Goal: Task Accomplishment & Management: Manage account settings

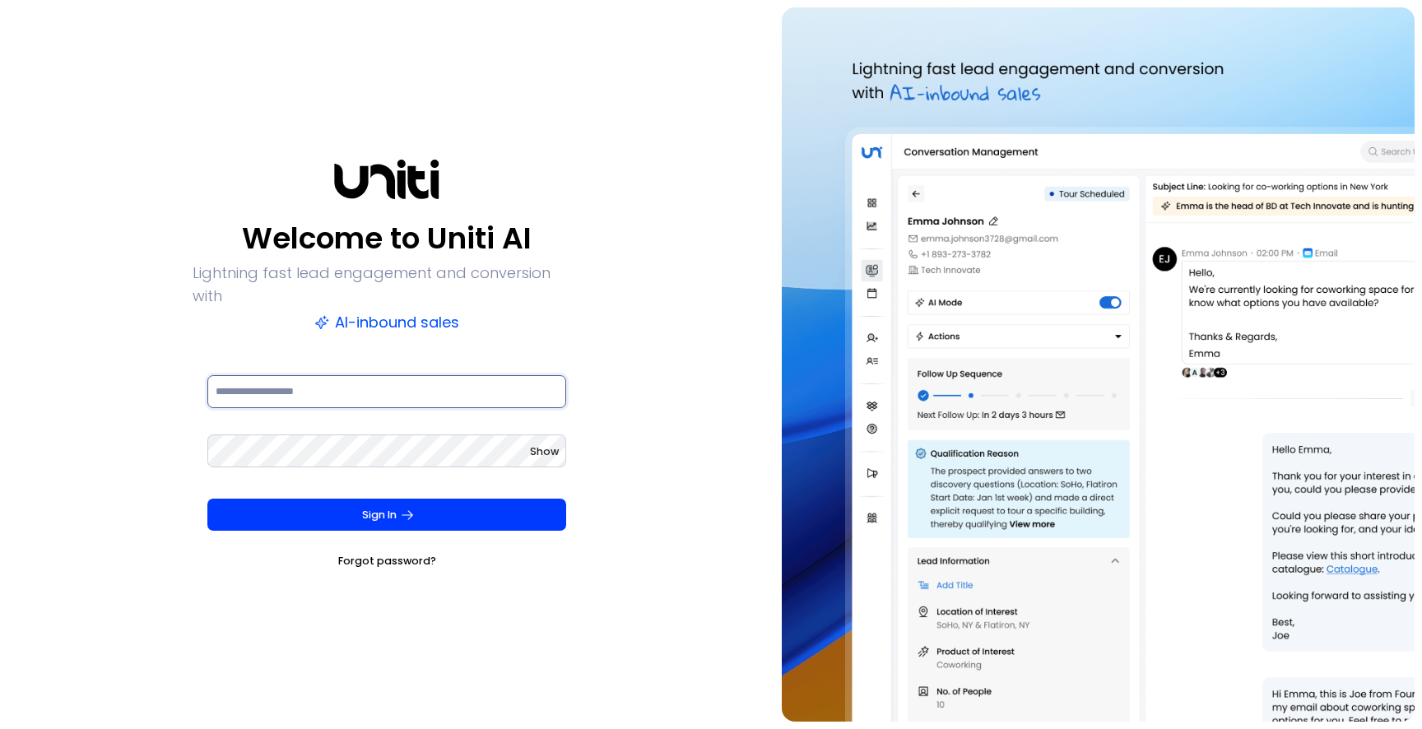
click at [366, 375] on input at bounding box center [386, 391] width 359 height 33
type input "**********"
click at [550, 444] on span "Show" at bounding box center [544, 451] width 29 height 14
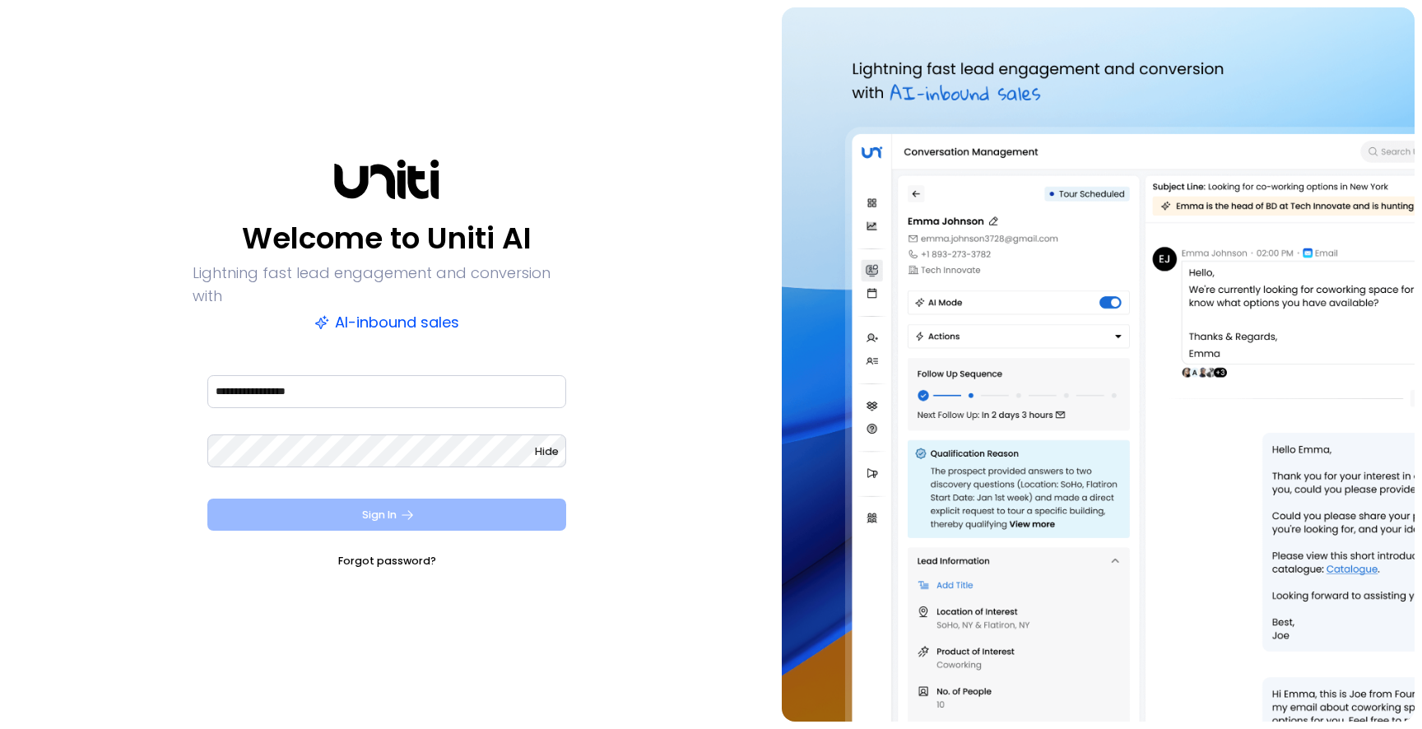
click at [427, 499] on button "Sign In" at bounding box center [386, 515] width 359 height 33
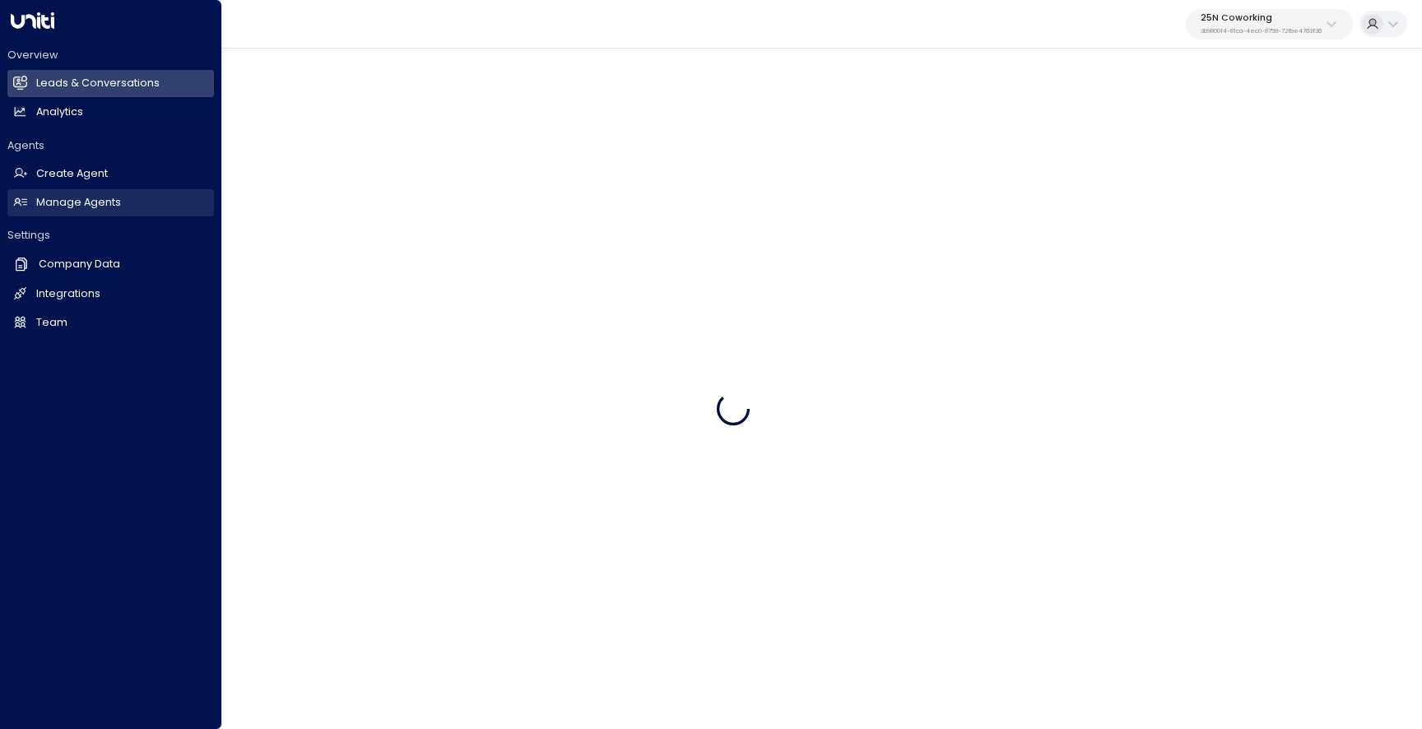
click at [82, 206] on h2 "Manage Agents" at bounding box center [78, 203] width 85 height 16
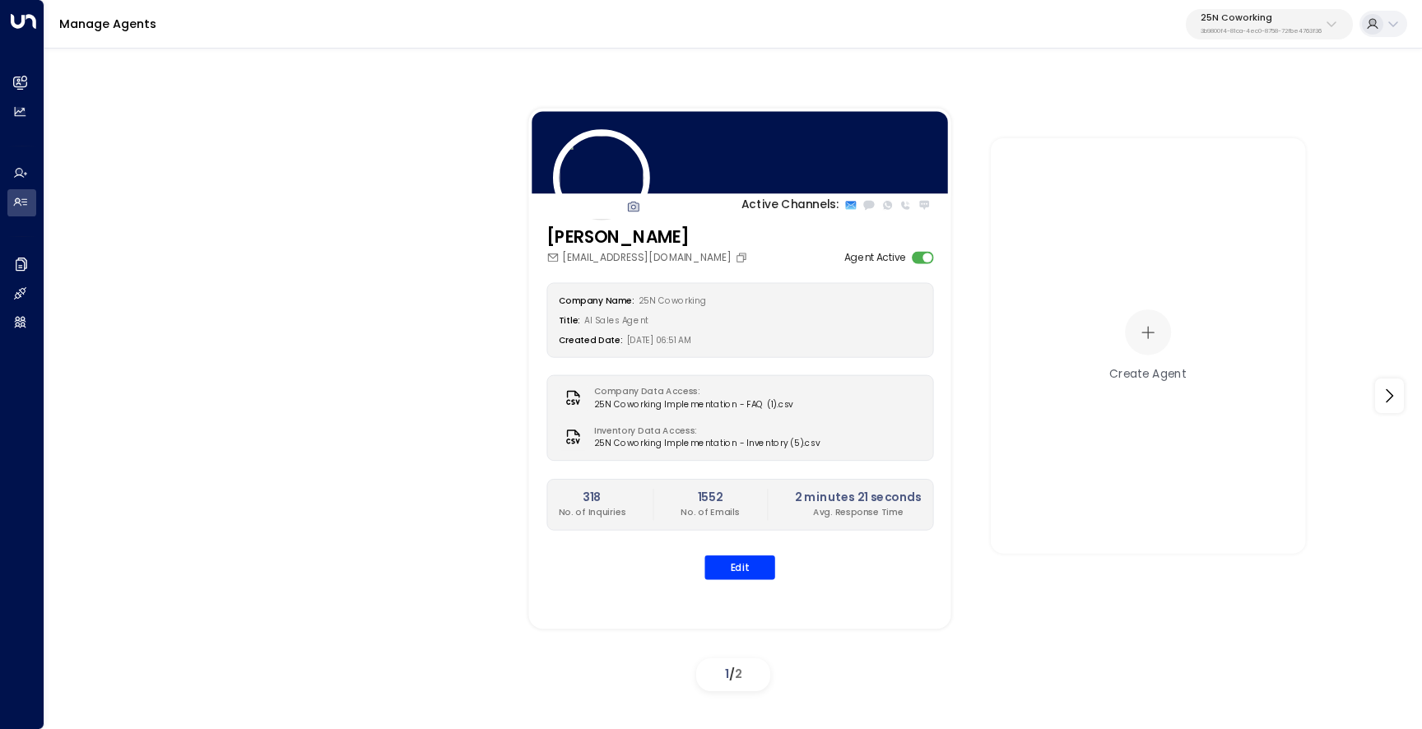
click at [1259, 20] on p "25N Coworking" at bounding box center [1261, 18] width 121 height 10
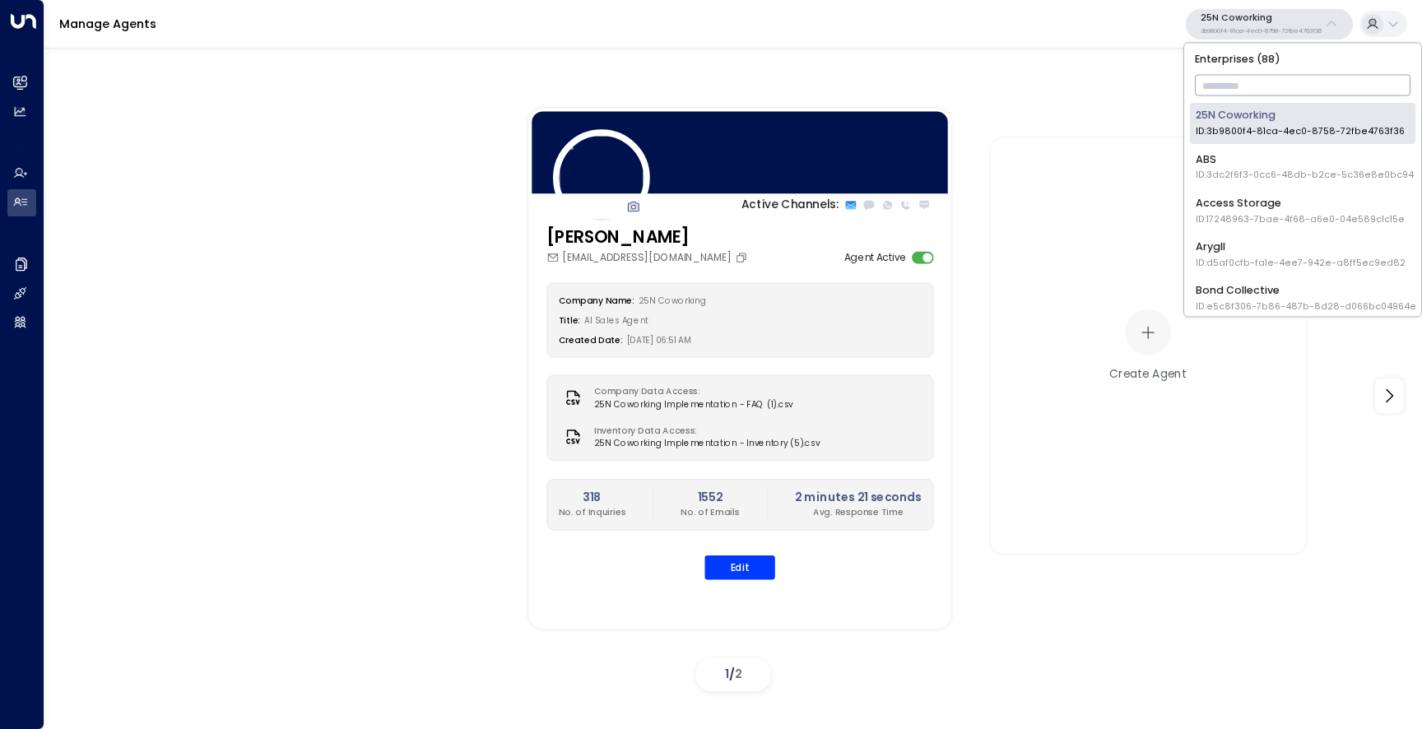
click at [1239, 81] on input "text" at bounding box center [1303, 86] width 216 height 29
type input "*****"
click at [1249, 211] on div "Uniti Demos ID: 4c025b01-9fa0-46ff-ab3a-a620b886896e" at bounding box center [1302, 210] width 213 height 30
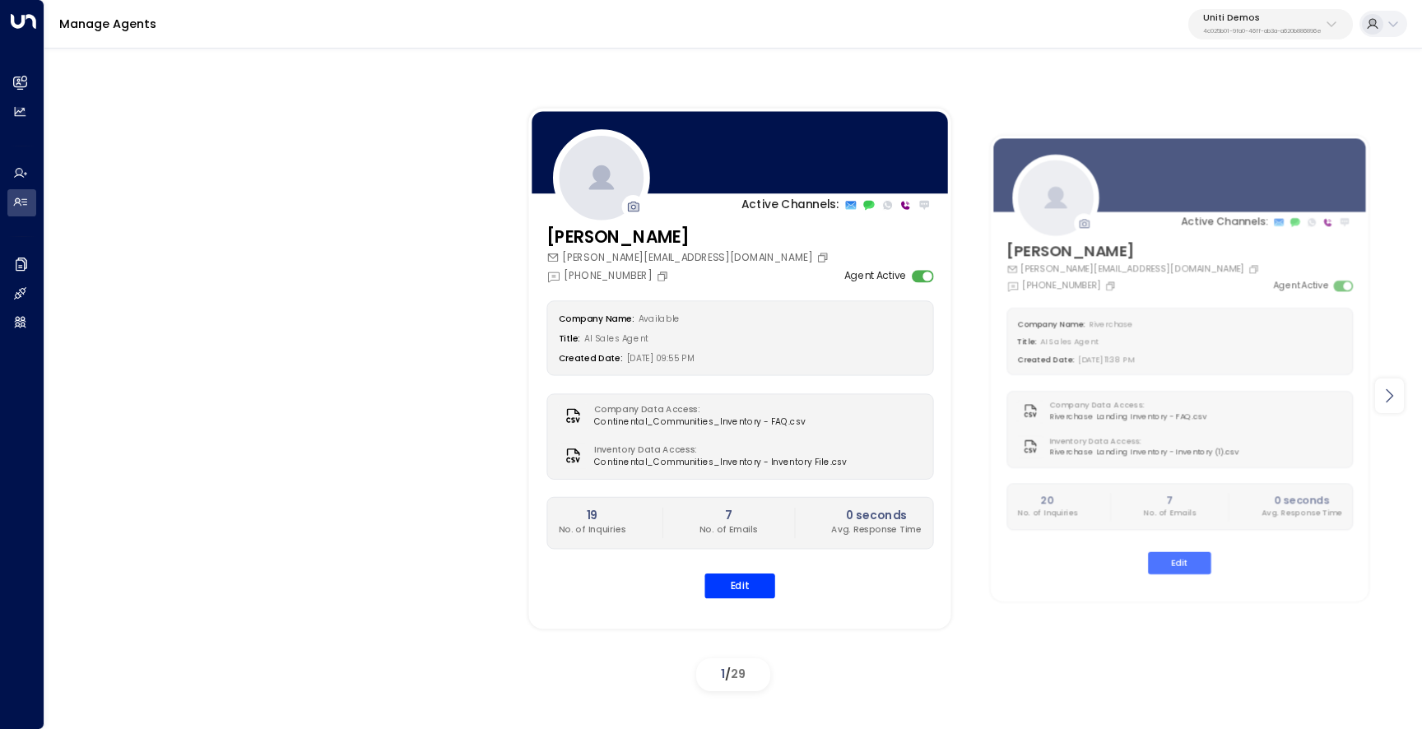
click at [1391, 398] on icon at bounding box center [1389, 396] width 7 height 14
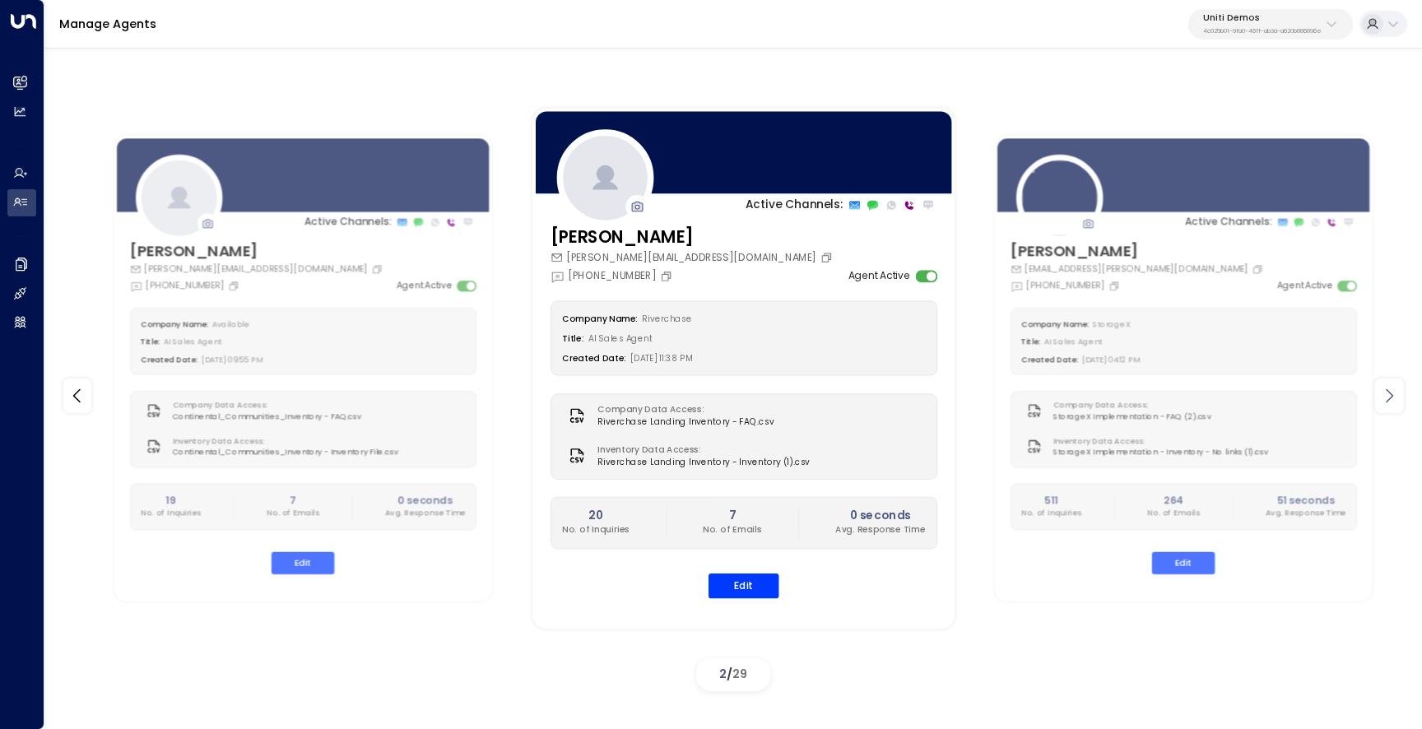
click at [1391, 398] on icon at bounding box center [1389, 396] width 7 height 14
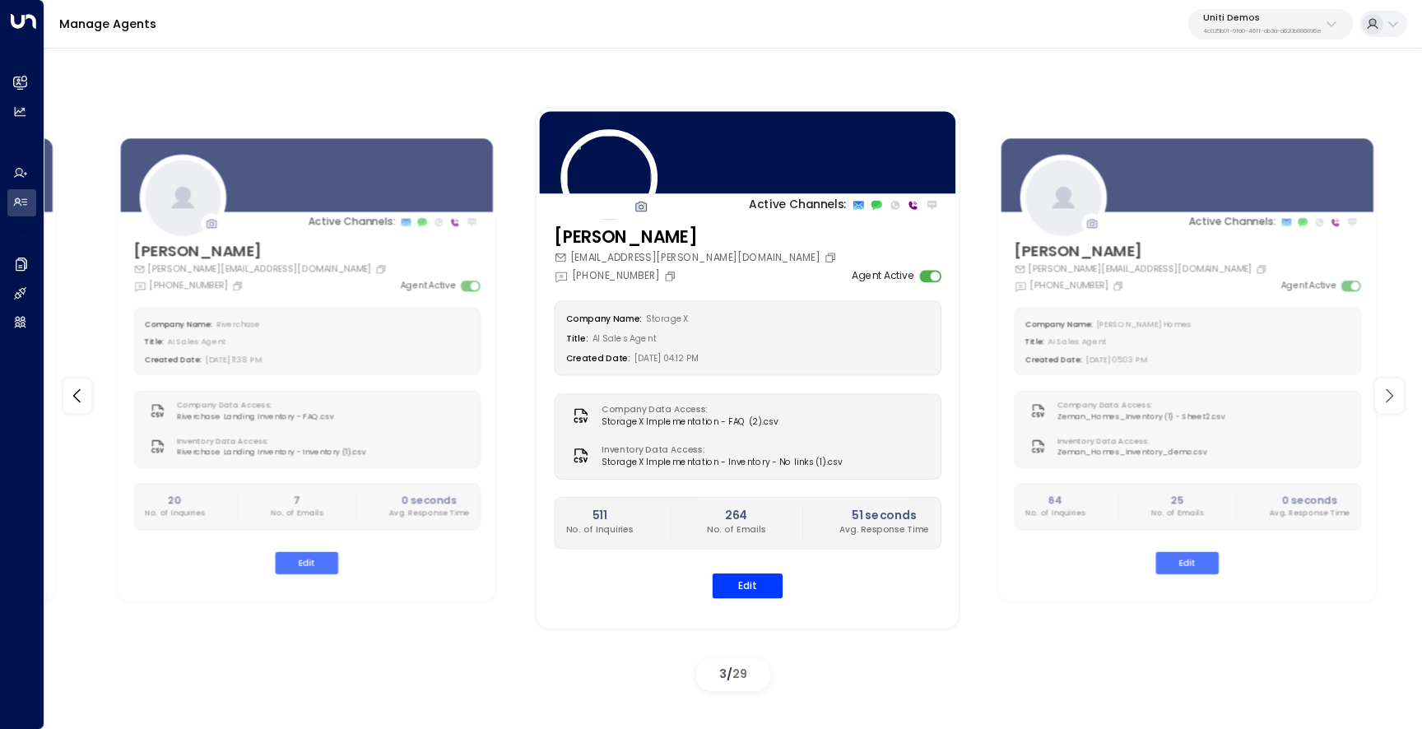
click at [1391, 398] on icon at bounding box center [1389, 396] width 7 height 14
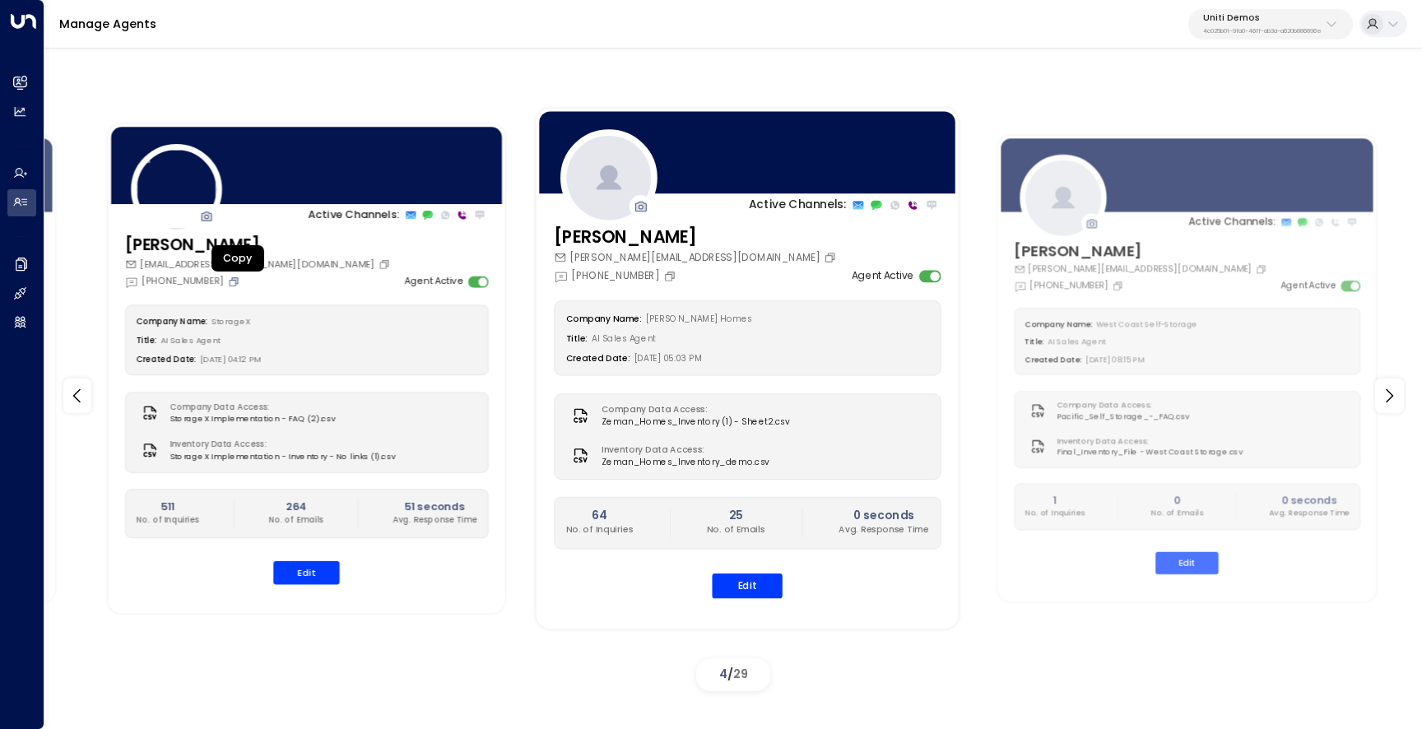
click at [238, 281] on icon "Copy" at bounding box center [234, 281] width 9 height 9
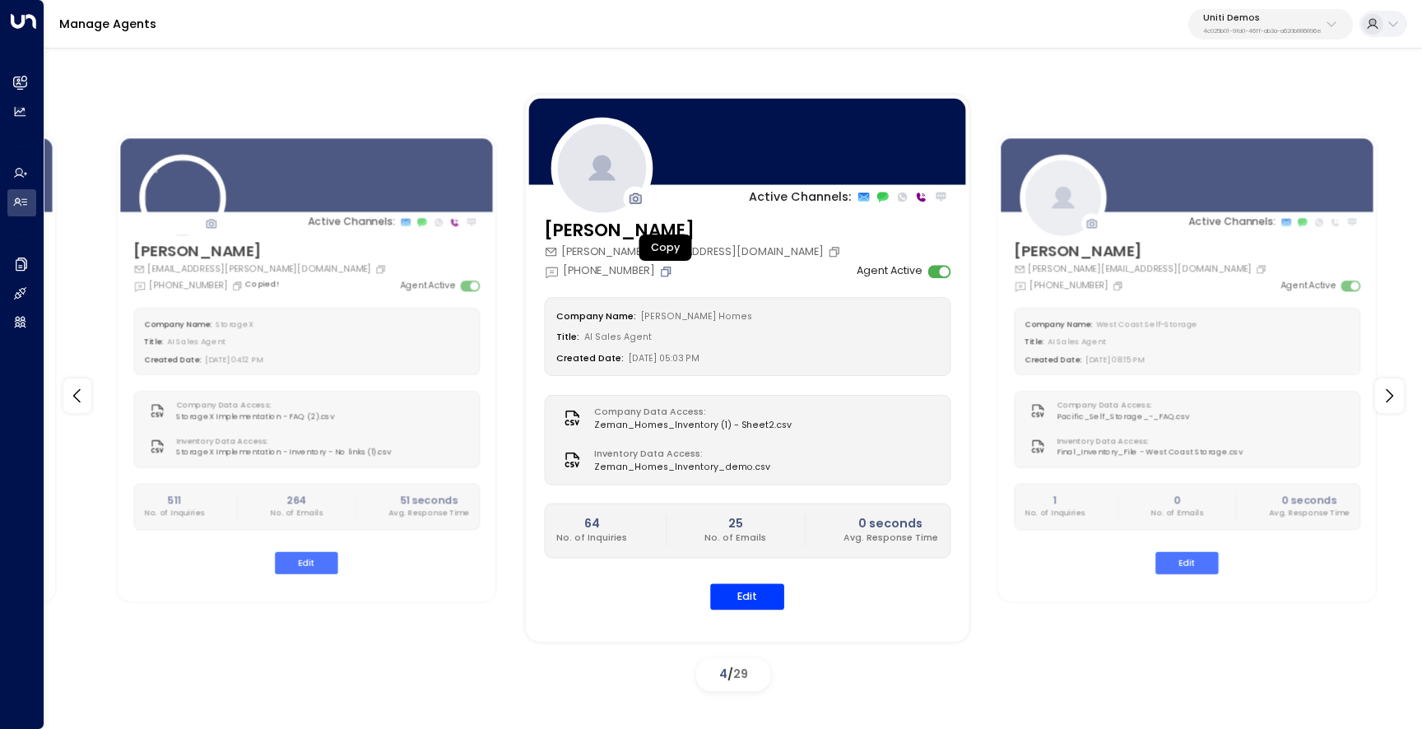
click at [667, 267] on icon "Copy" at bounding box center [665, 271] width 13 height 13
click at [663, 272] on icon "Copy" at bounding box center [665, 271] width 13 height 13
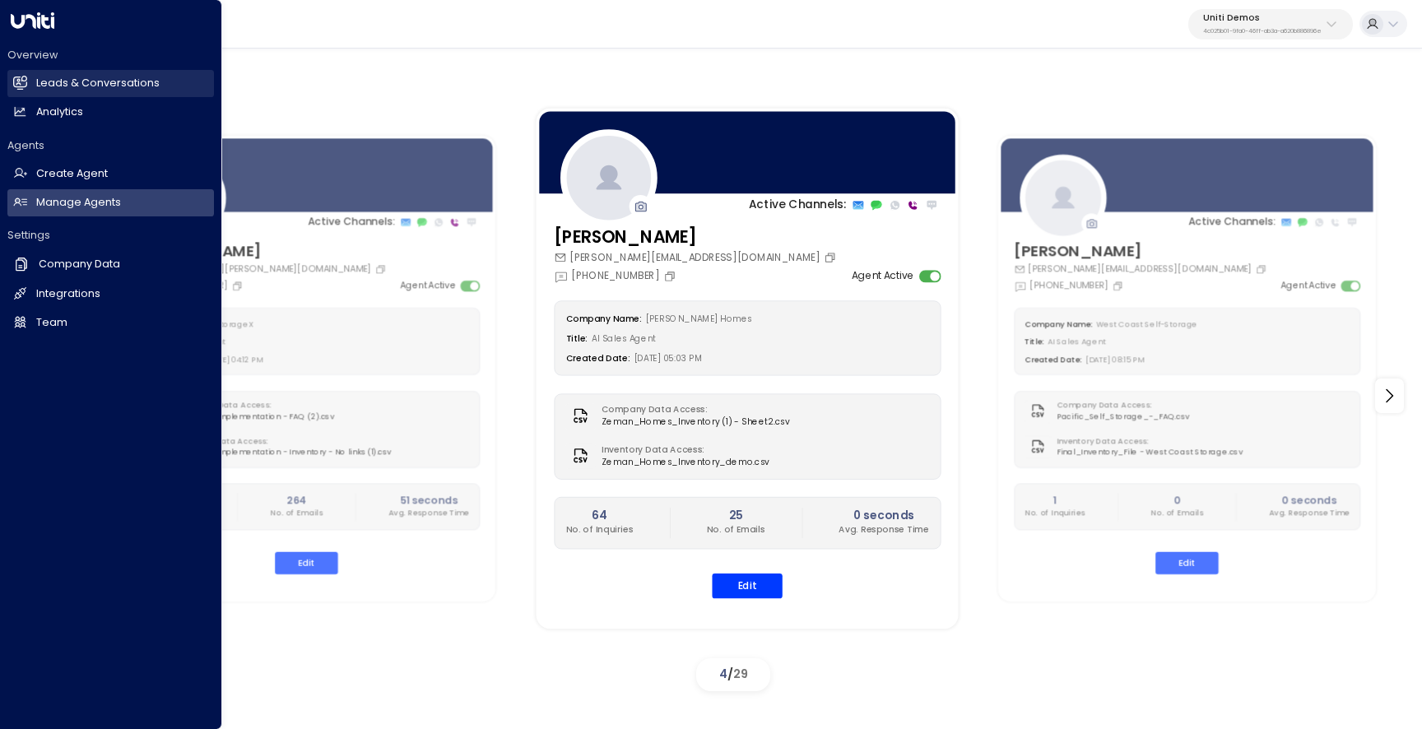
click at [29, 85] on link "Leads & Conversations Leads & Conversations" at bounding box center [110, 83] width 207 height 27
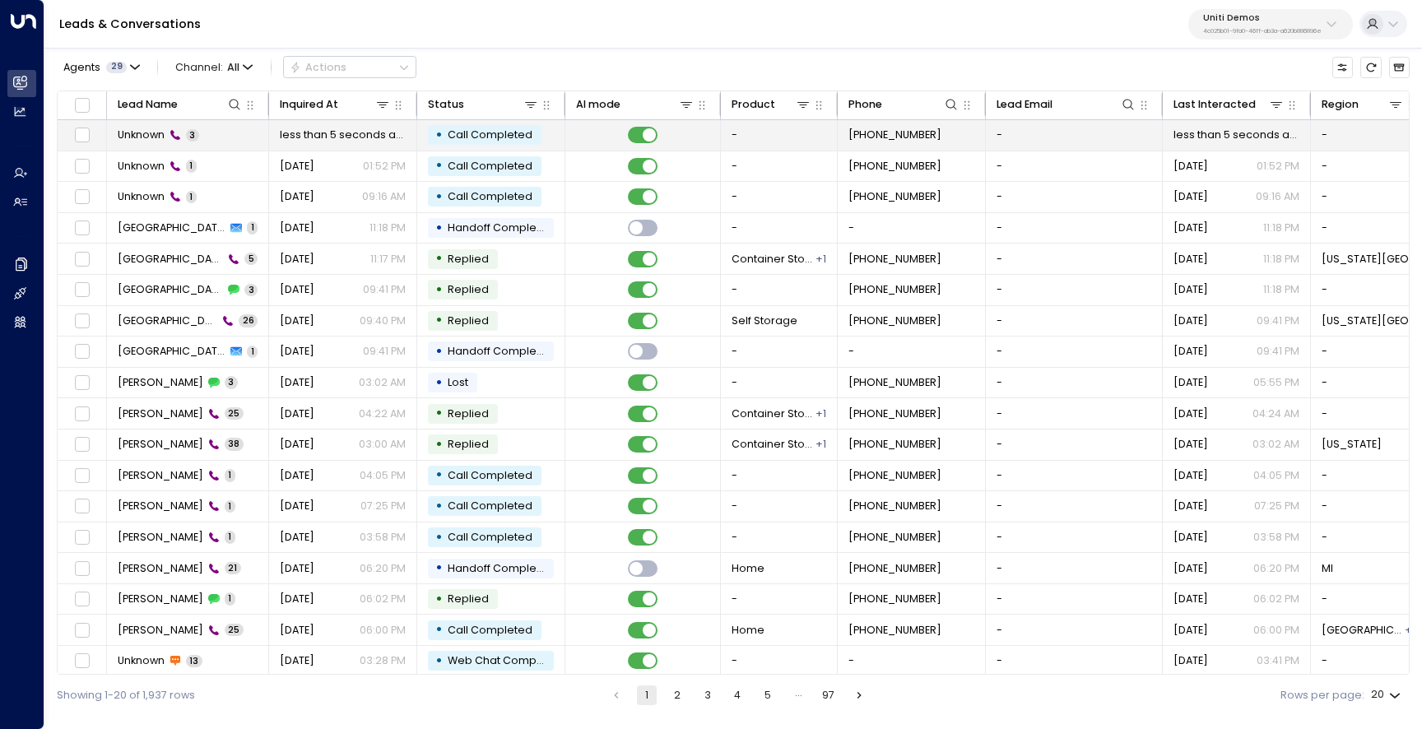
click at [149, 138] on span "Unknown" at bounding box center [141, 135] width 47 height 15
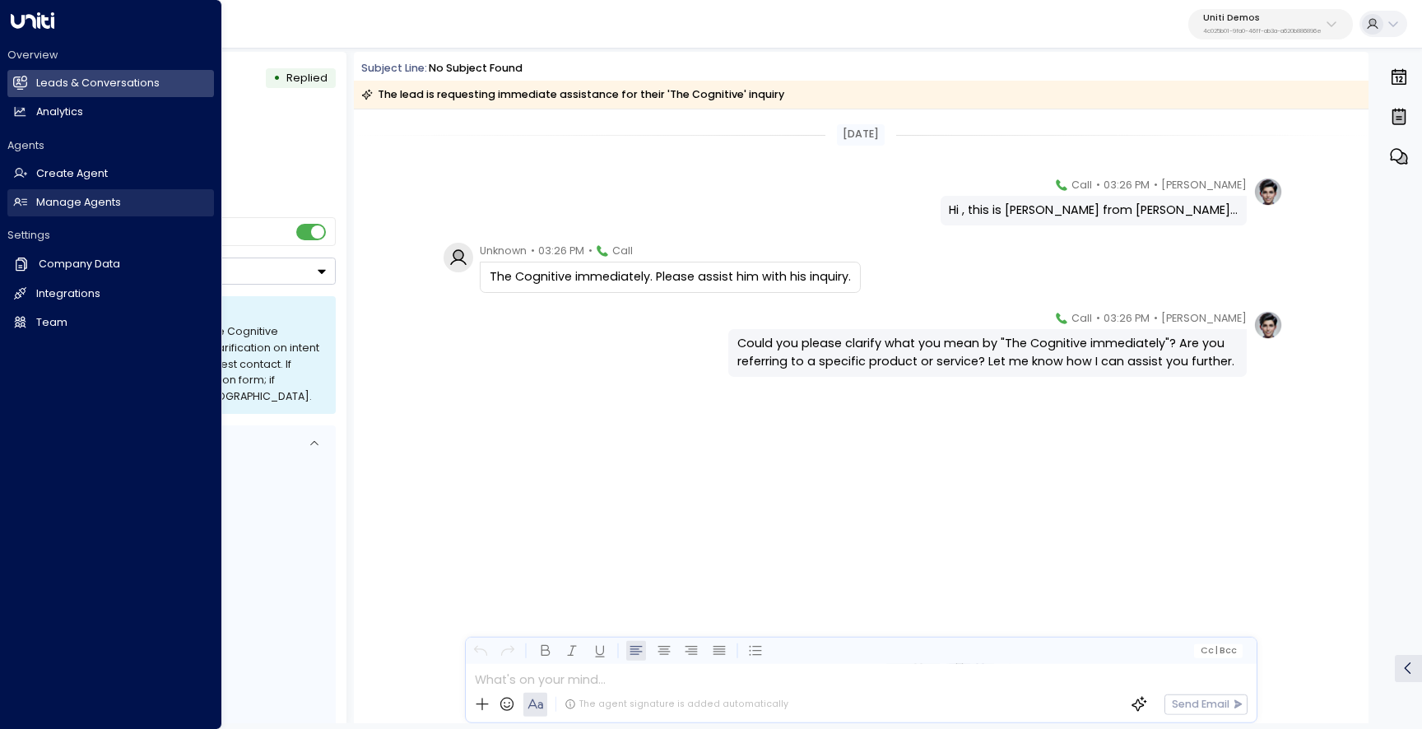
click at [113, 202] on h2 "Manage Agents" at bounding box center [78, 203] width 85 height 16
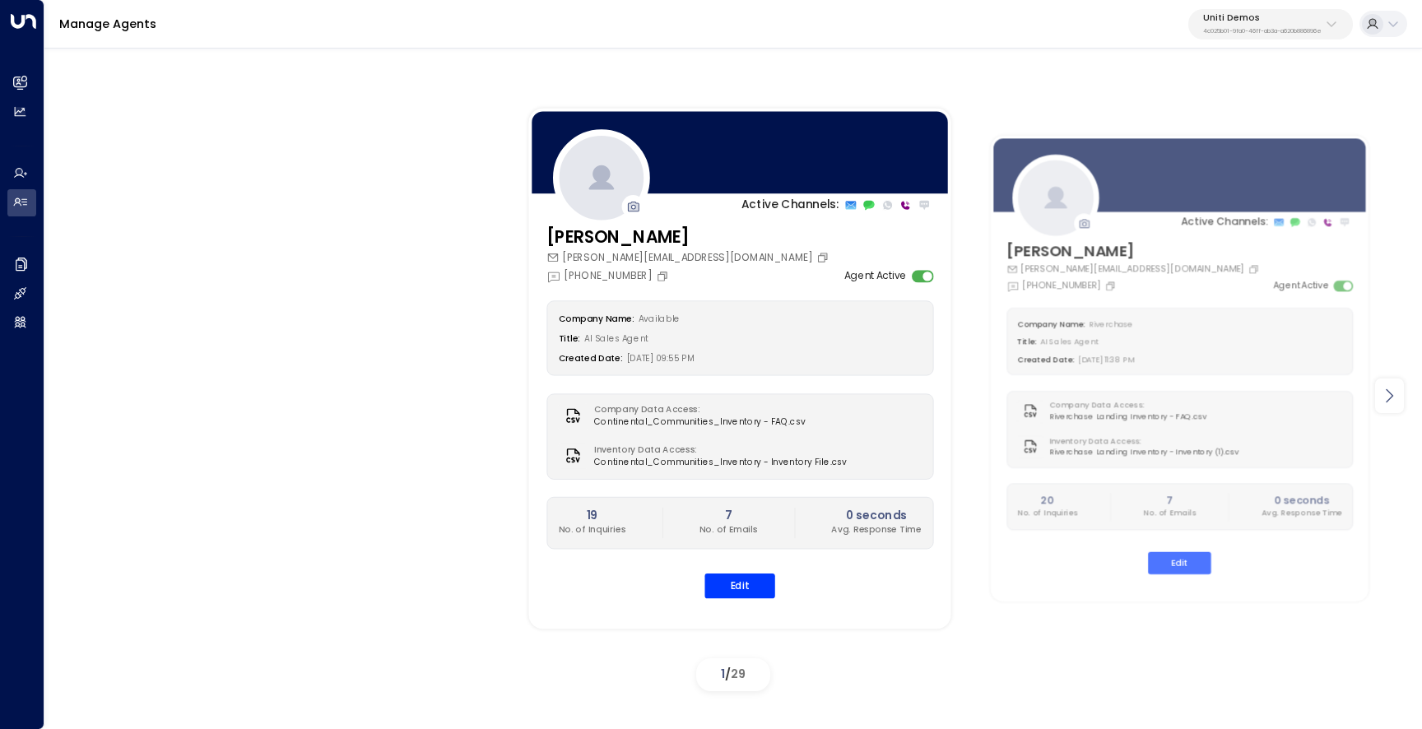
click at [1390, 407] on div at bounding box center [1389, 396] width 29 height 35
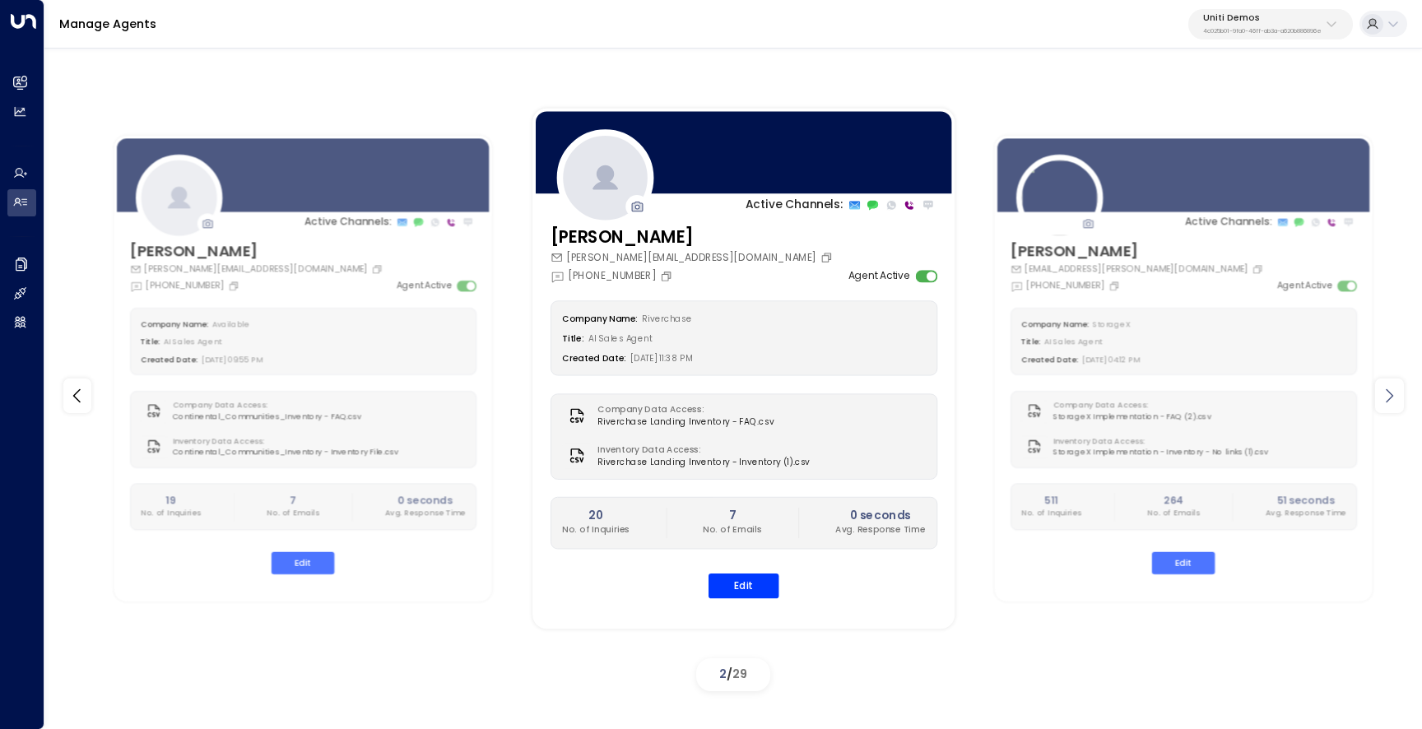
click at [1390, 407] on div at bounding box center [1389, 396] width 29 height 35
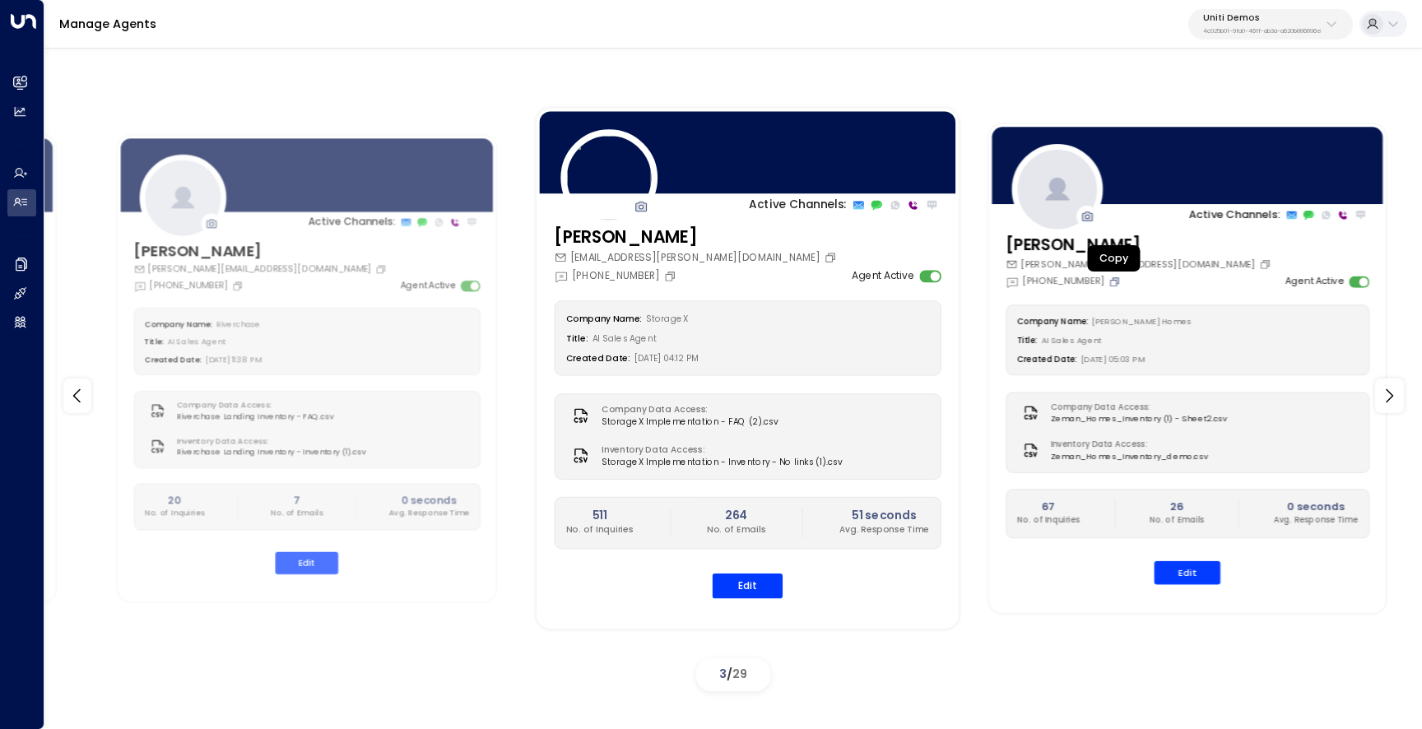
click at [1116, 279] on icon "Copy" at bounding box center [1115, 282] width 12 height 12
click at [1111, 281] on icon "Copy" at bounding box center [1115, 282] width 12 height 12
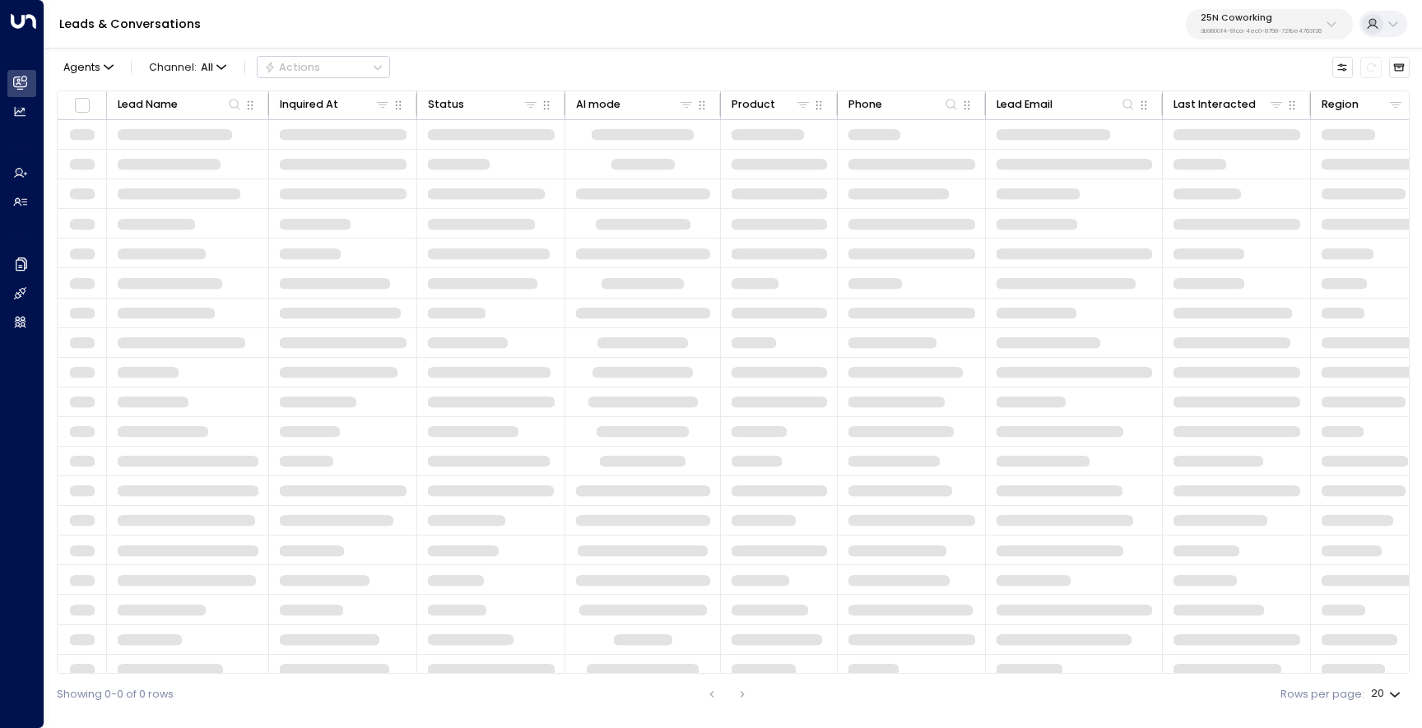
click at [1258, 29] on p "3b9800f4-81ca-4ec0-8758-72fbe4763f36" at bounding box center [1261, 31] width 121 height 7
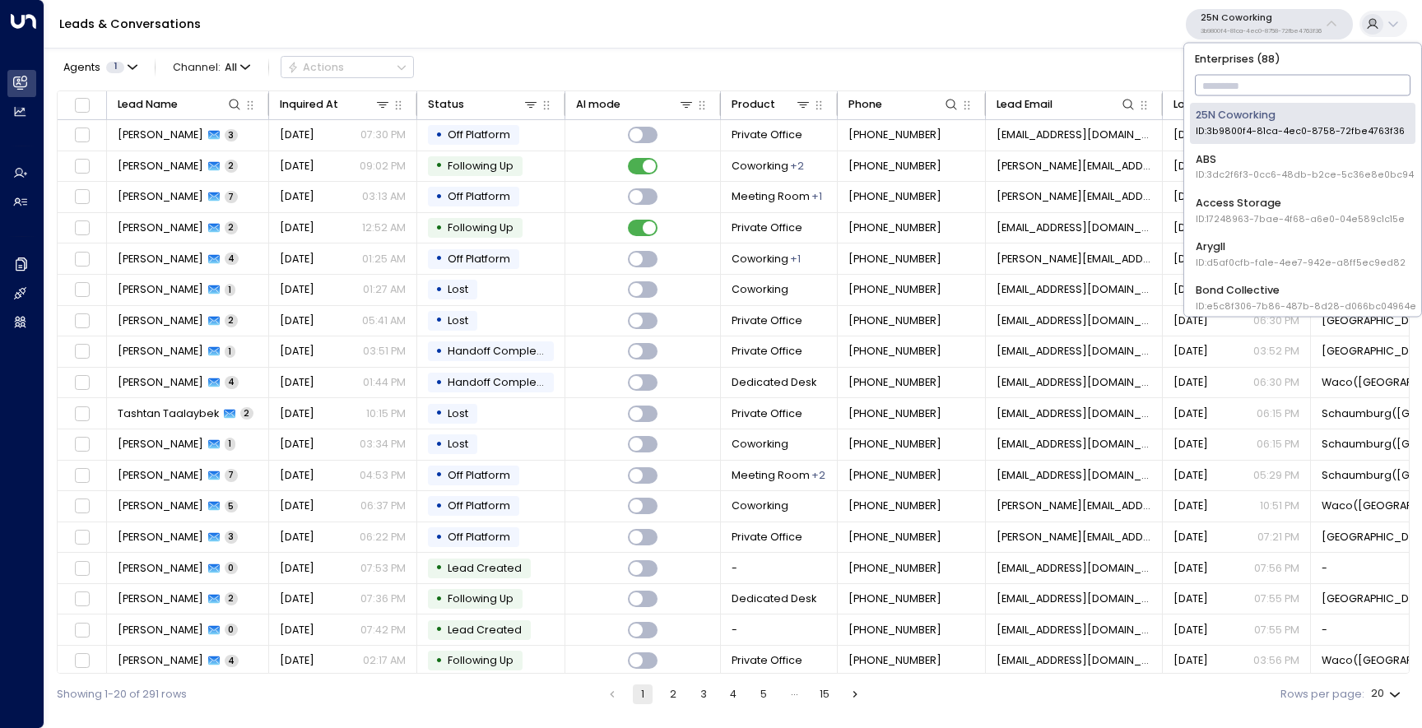
click at [1240, 73] on input "text" at bounding box center [1303, 86] width 216 height 29
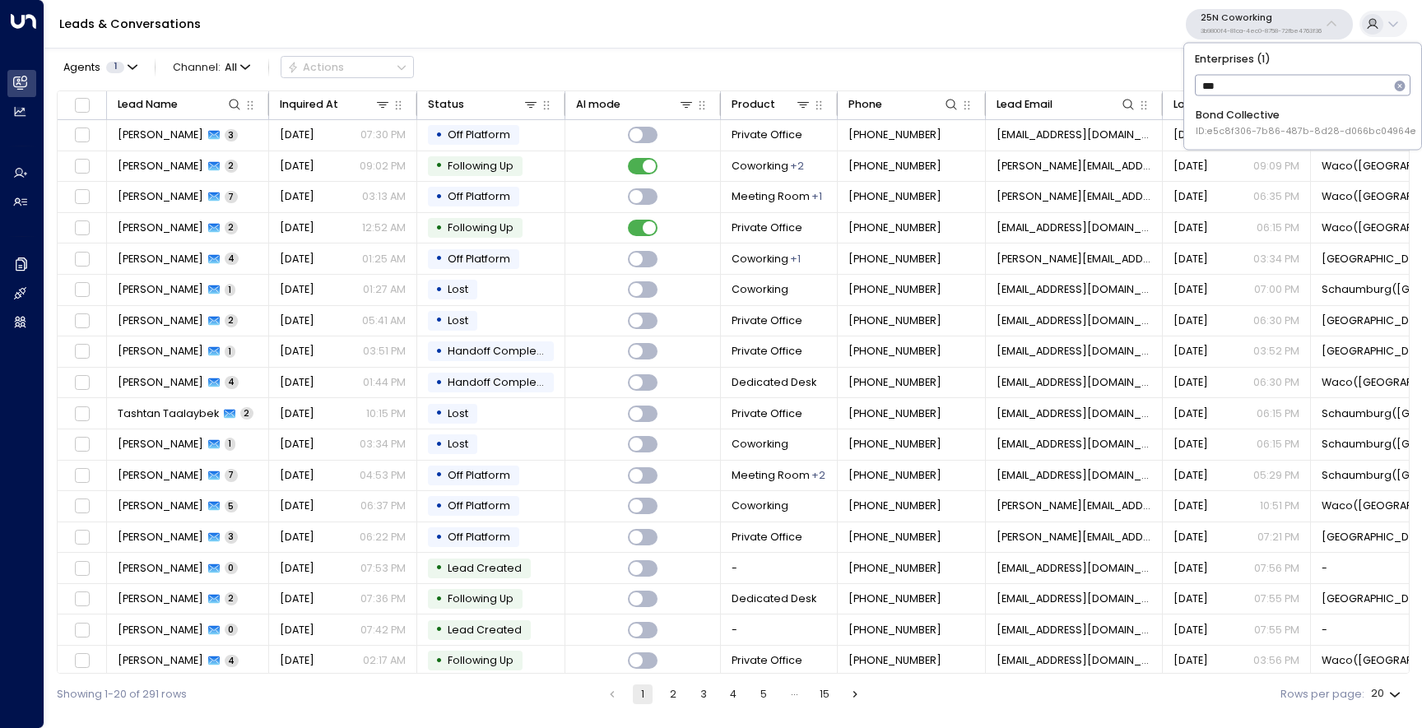
type input "****"
click at [1230, 126] on span "ID: e5c8f306-7b86-487b-8d28-d066bc04964e" at bounding box center [1306, 131] width 221 height 13
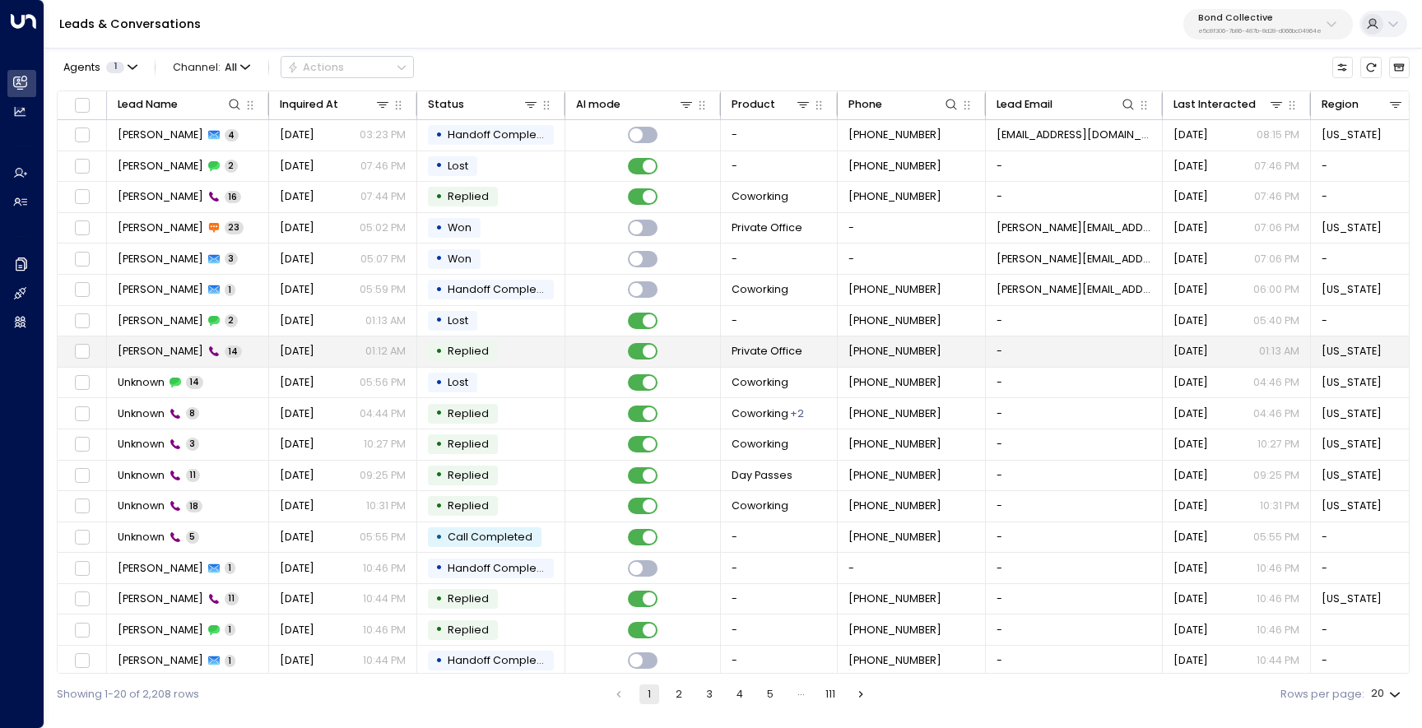
click at [156, 352] on span "Sarah Bansal" at bounding box center [161, 351] width 86 height 15
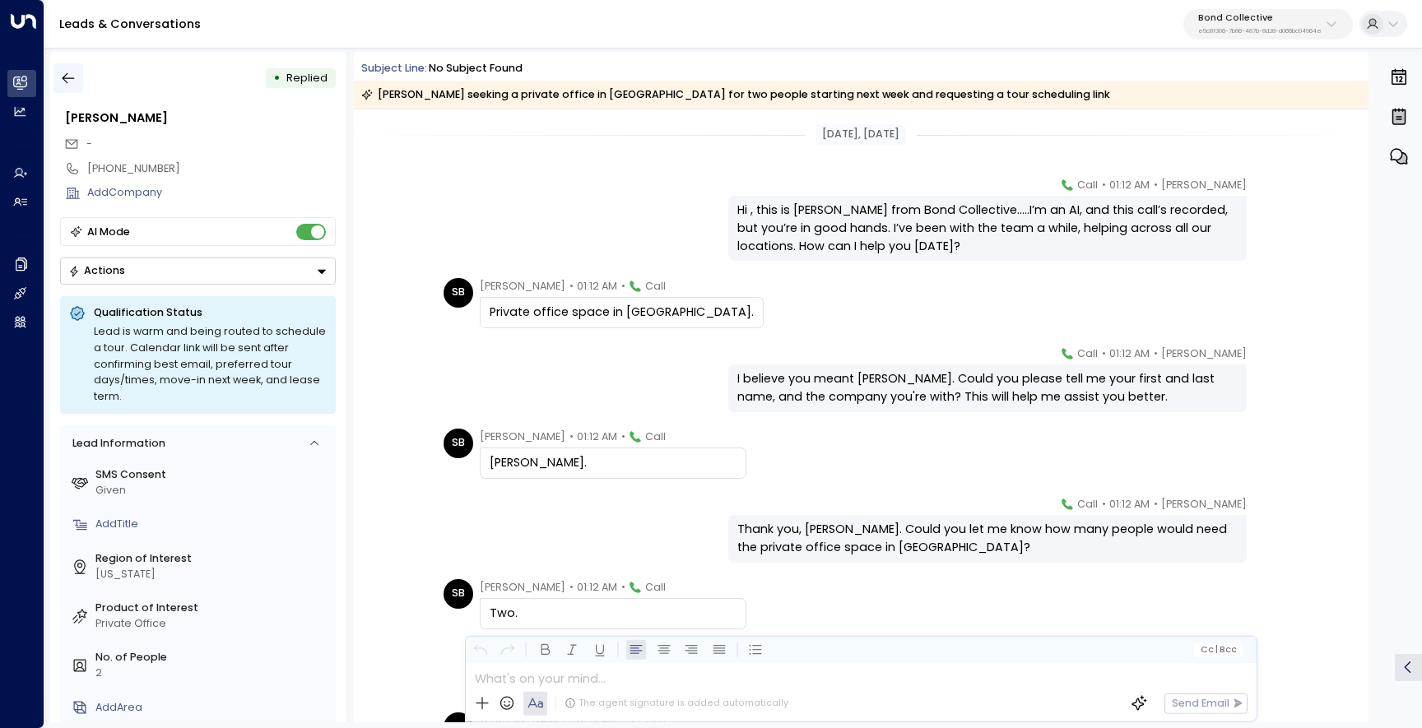
click at [78, 81] on button "button" at bounding box center [68, 78] width 30 height 30
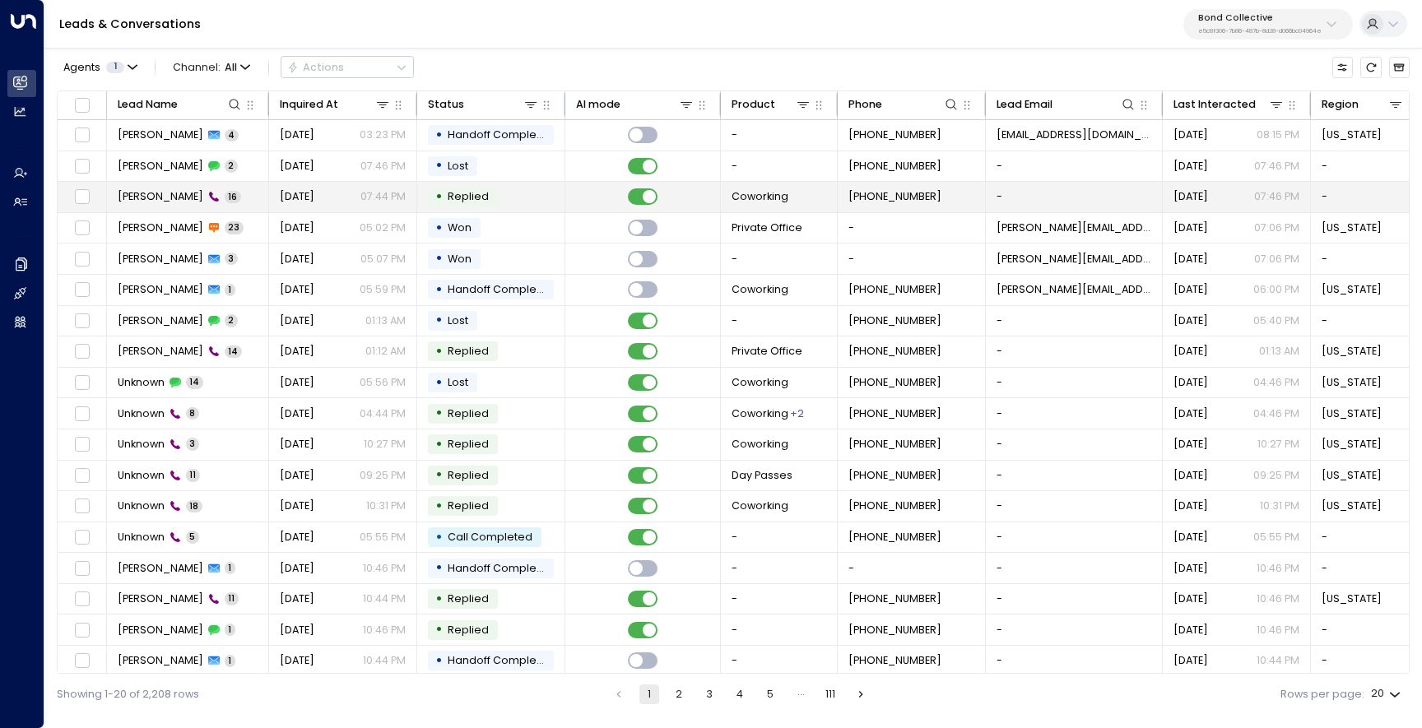
click at [152, 184] on td "Aria Pena 16" at bounding box center [188, 197] width 162 height 30
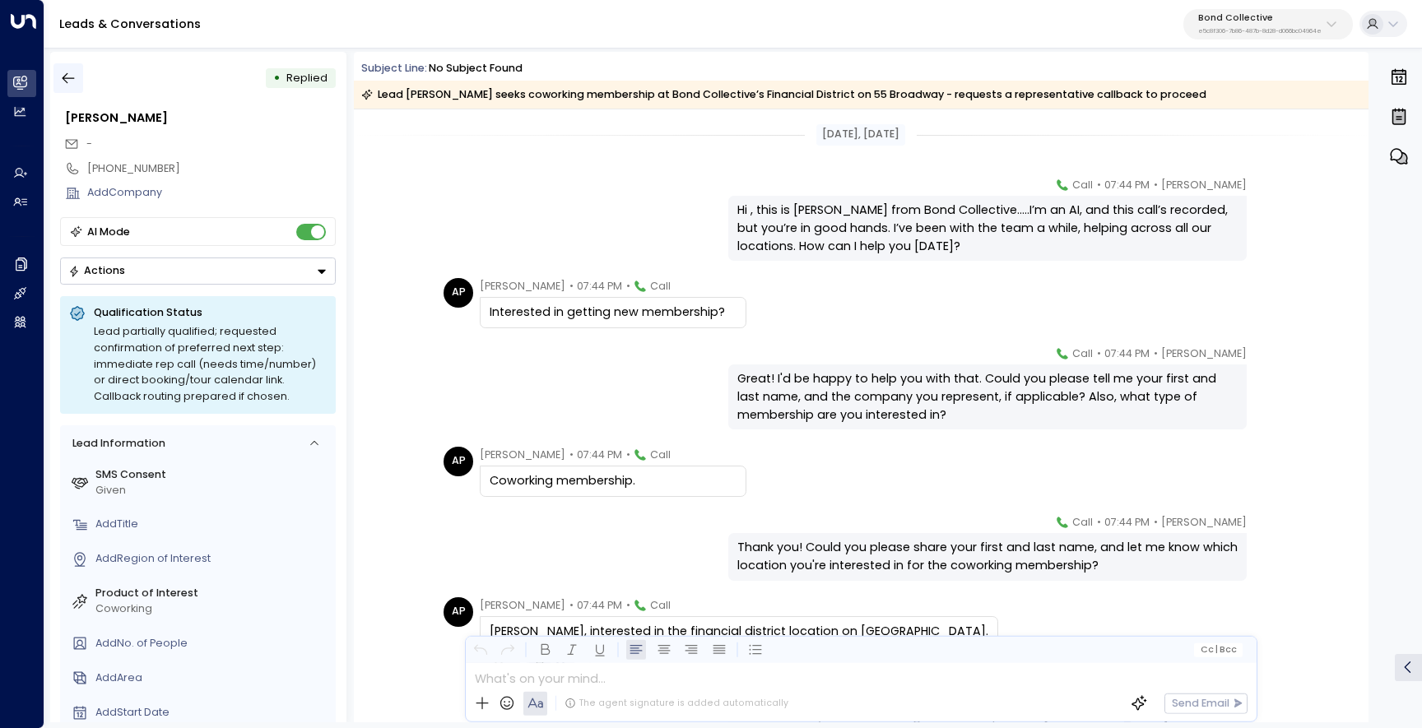
click at [66, 80] on icon "button" at bounding box center [68, 78] width 16 height 16
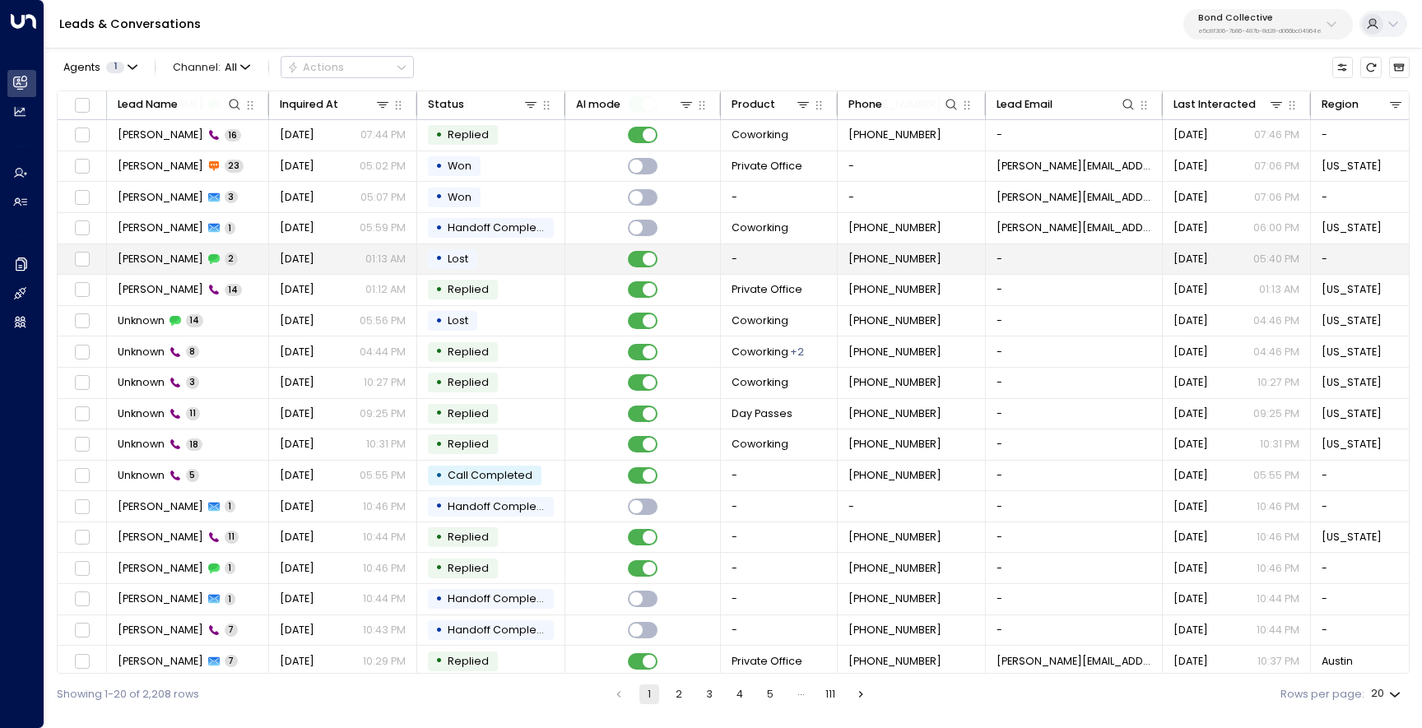
scroll to position [69, 0]
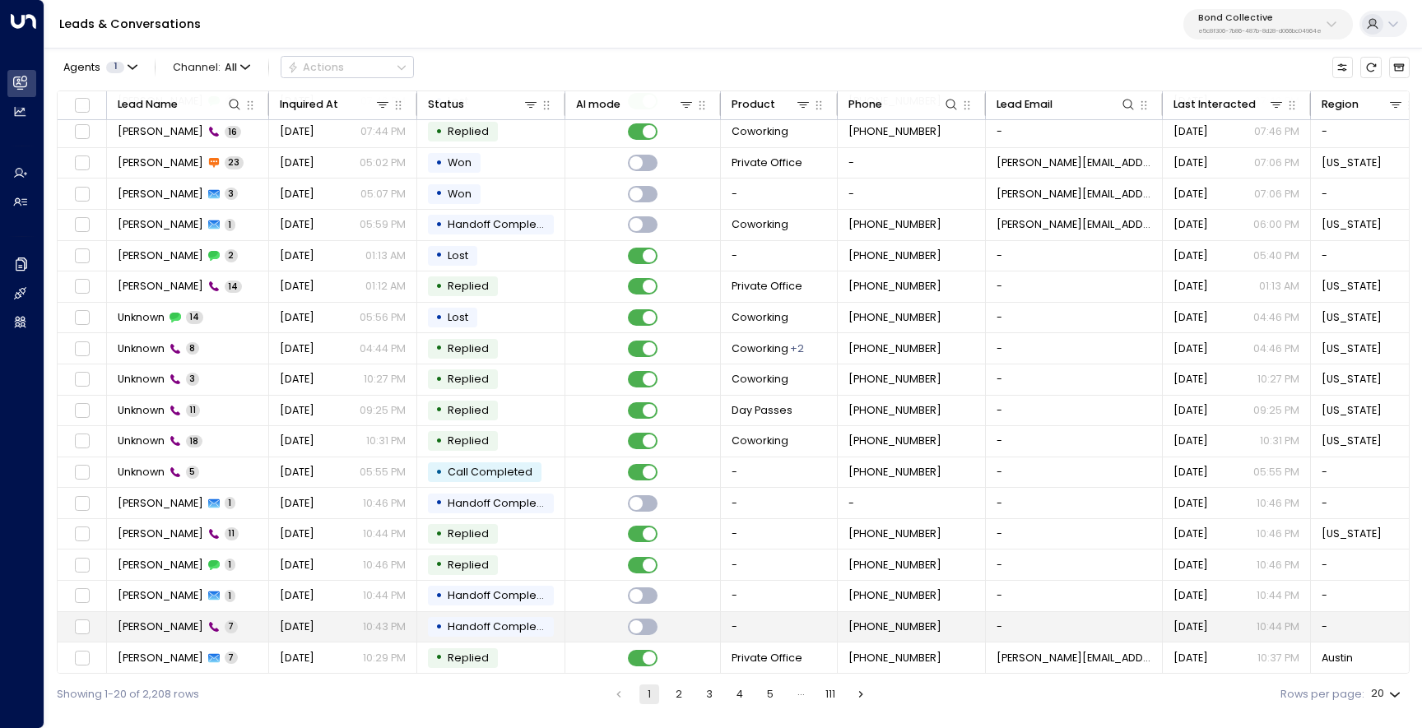
click at [212, 624] on td "Jennifer 7" at bounding box center [188, 627] width 162 height 30
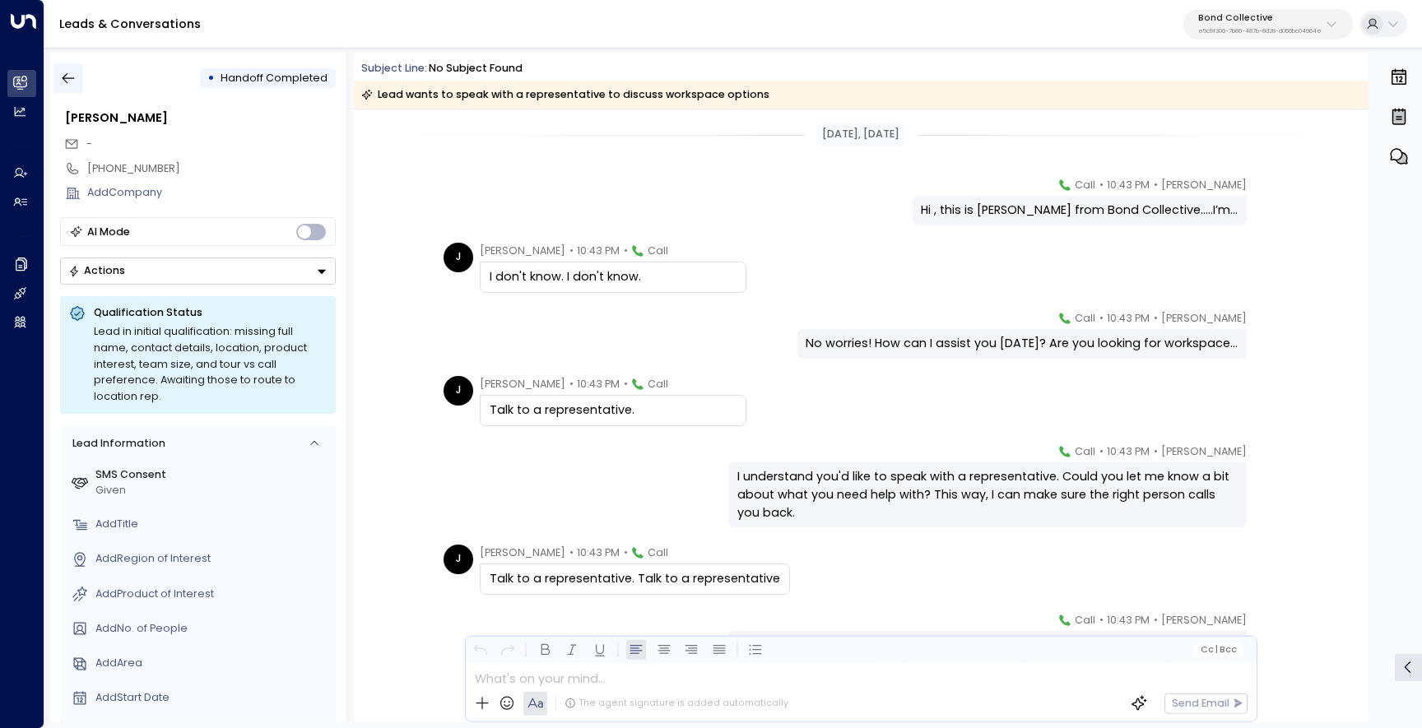
click at [76, 76] on icon "button" at bounding box center [68, 78] width 16 height 16
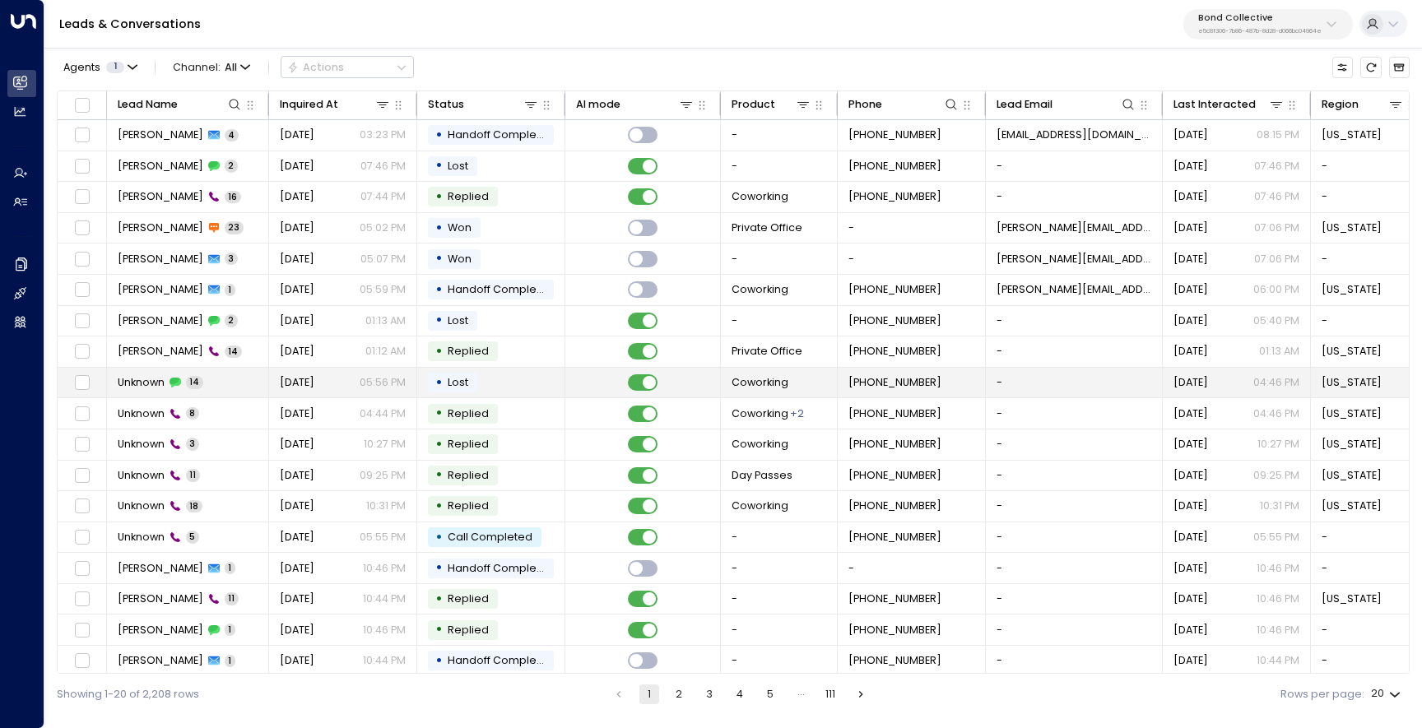
scroll to position [69, 0]
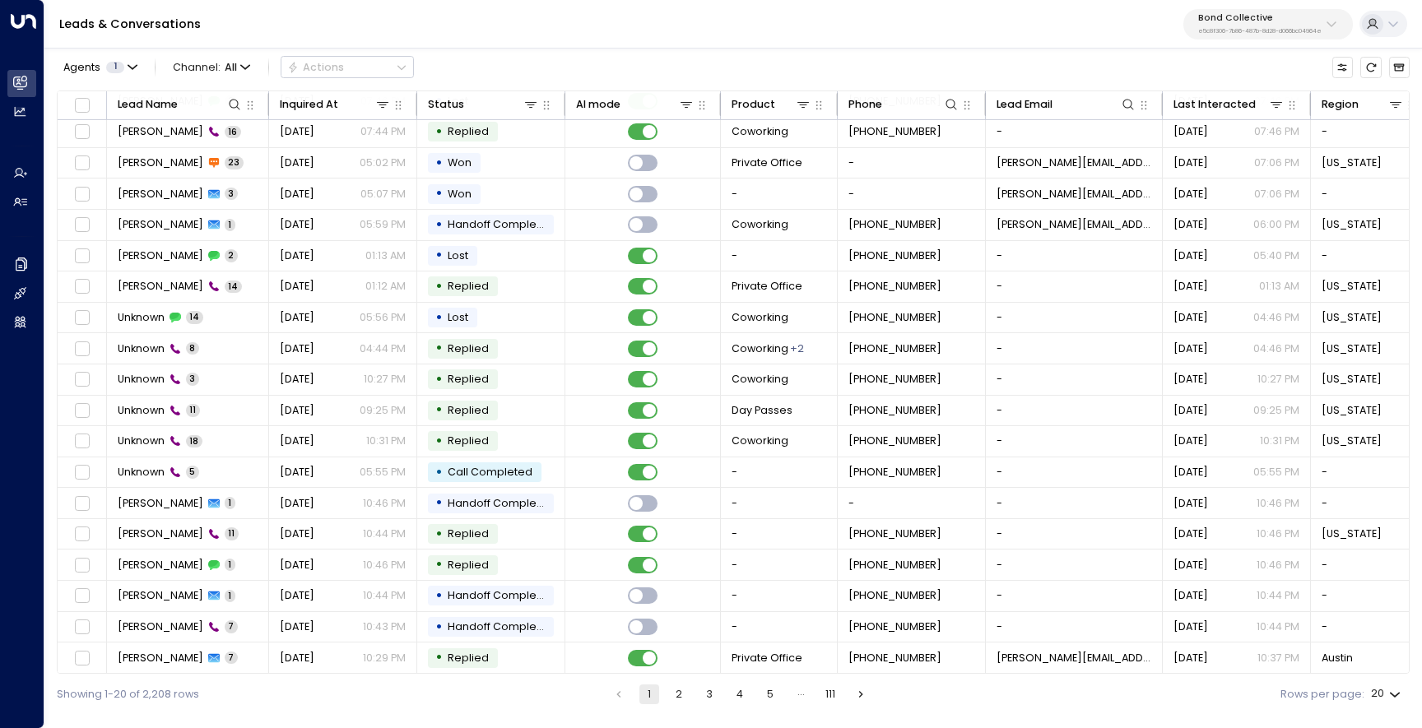
click at [674, 698] on button "2" at bounding box center [679, 695] width 20 height 20
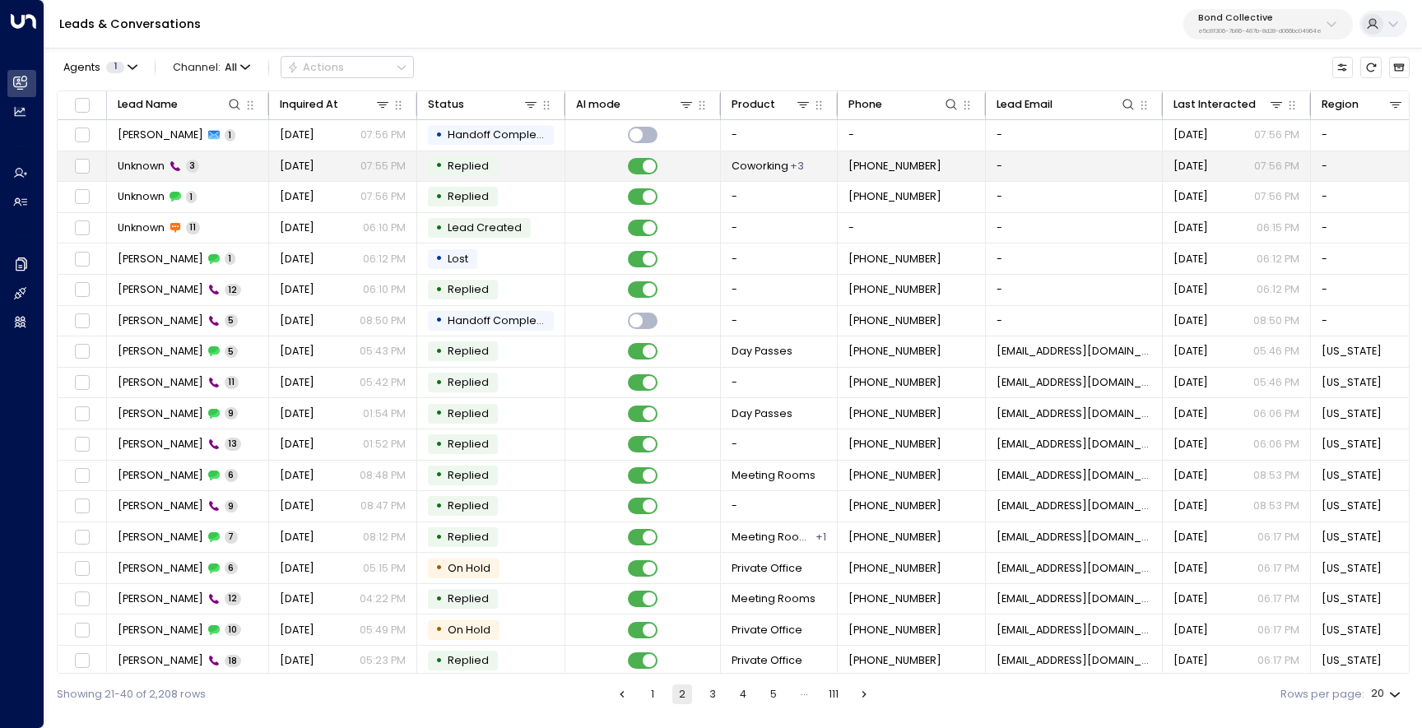
click at [148, 173] on span "Unknown" at bounding box center [141, 166] width 47 height 15
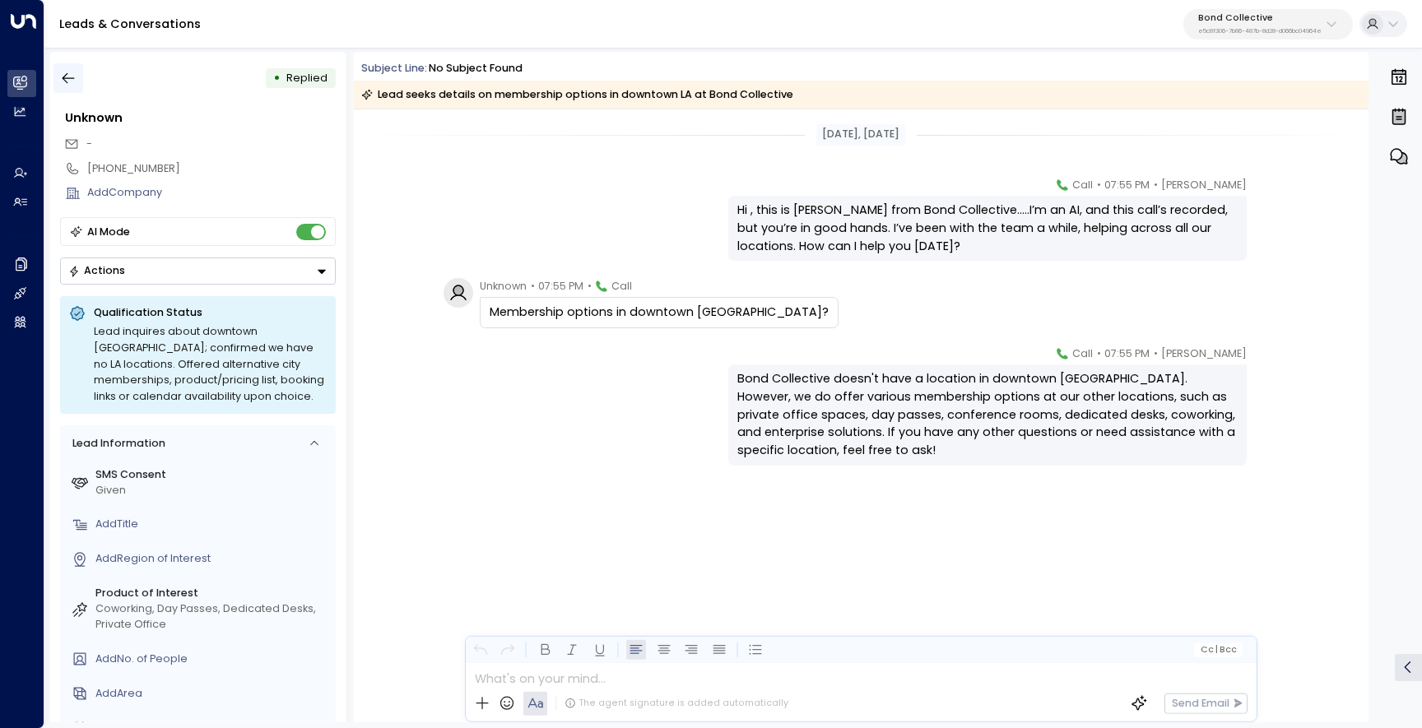
click at [82, 70] on button "button" at bounding box center [68, 78] width 30 height 30
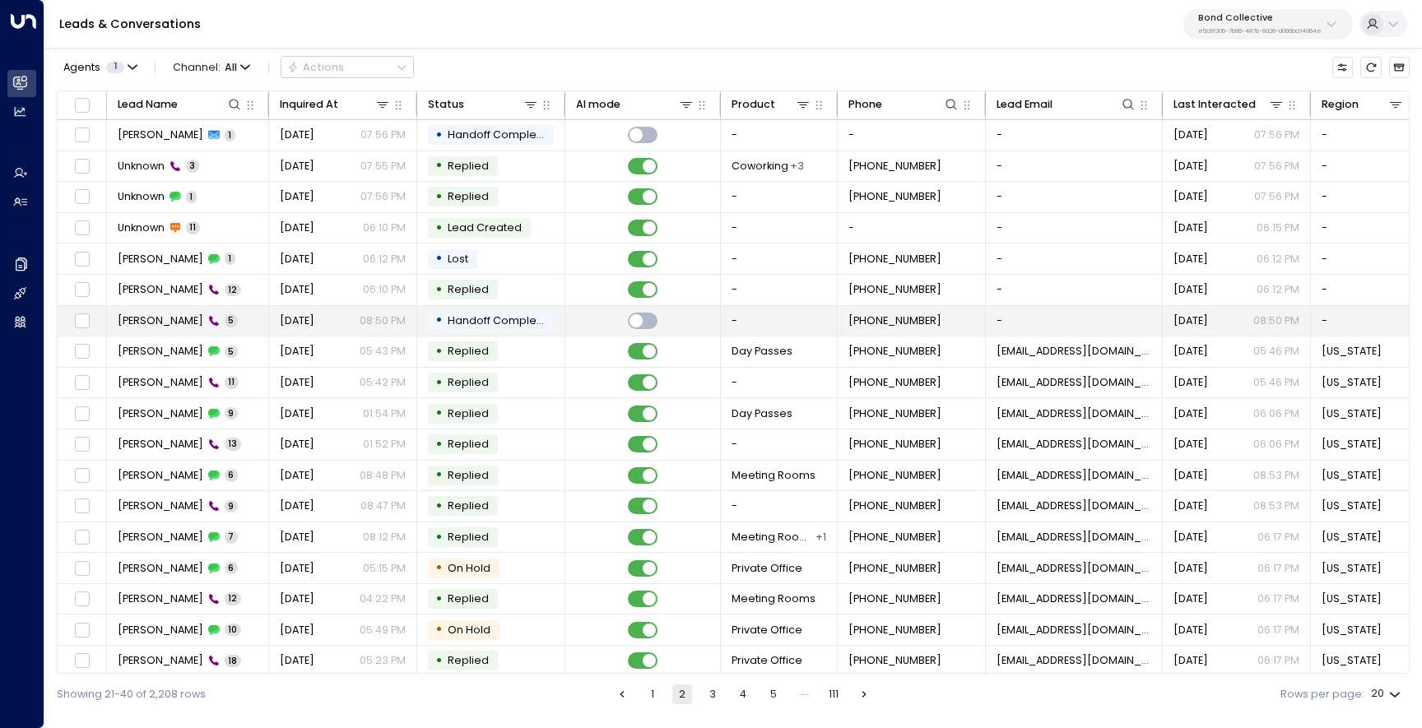
click at [156, 317] on span "Morgan Hensley" at bounding box center [161, 321] width 86 height 15
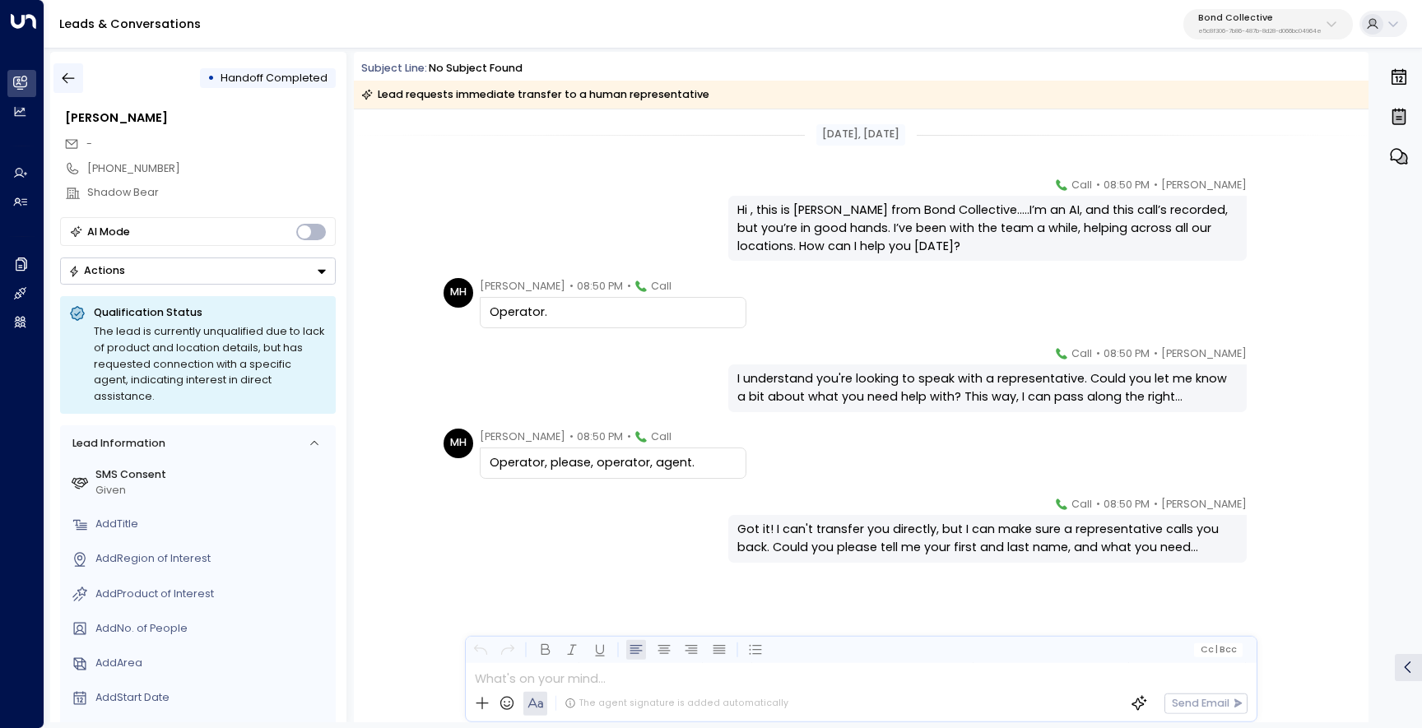
click at [60, 69] on button "button" at bounding box center [68, 78] width 30 height 30
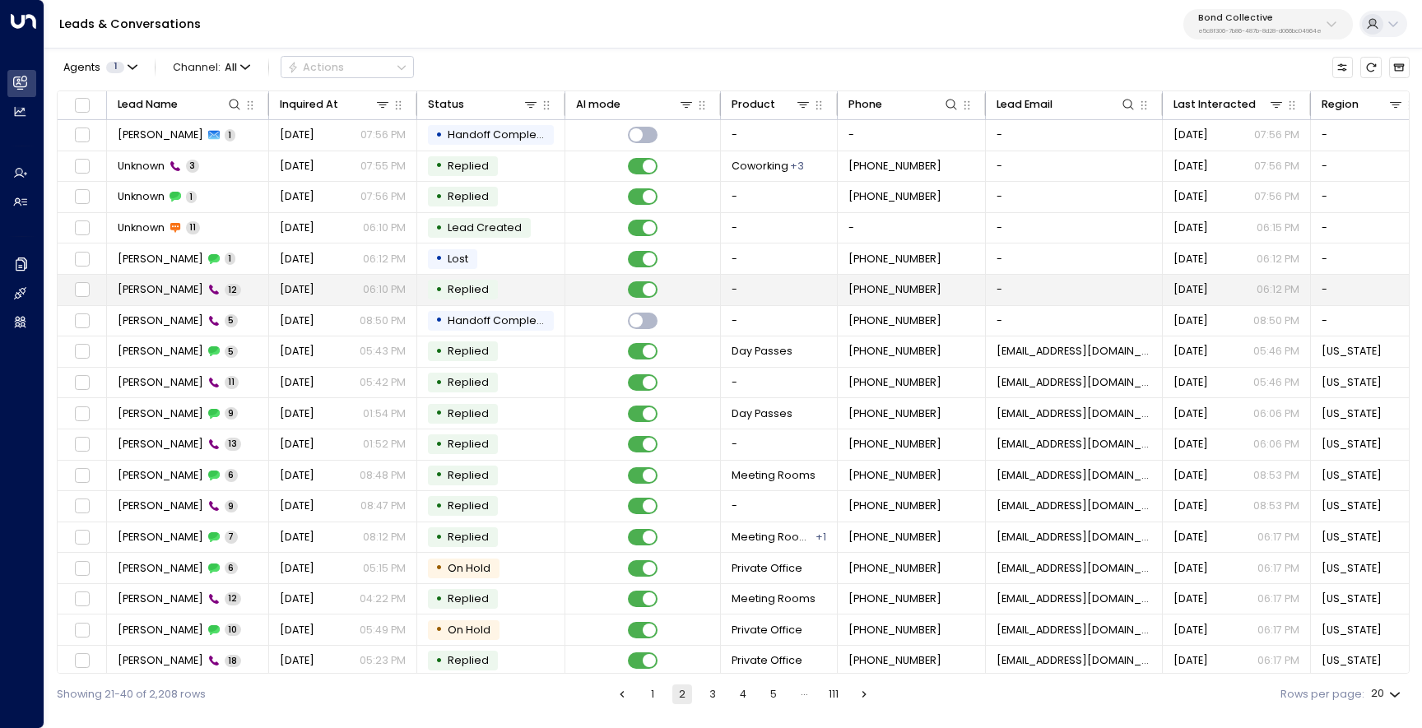
click at [167, 277] on td "Morgan Hensley 12" at bounding box center [188, 290] width 162 height 30
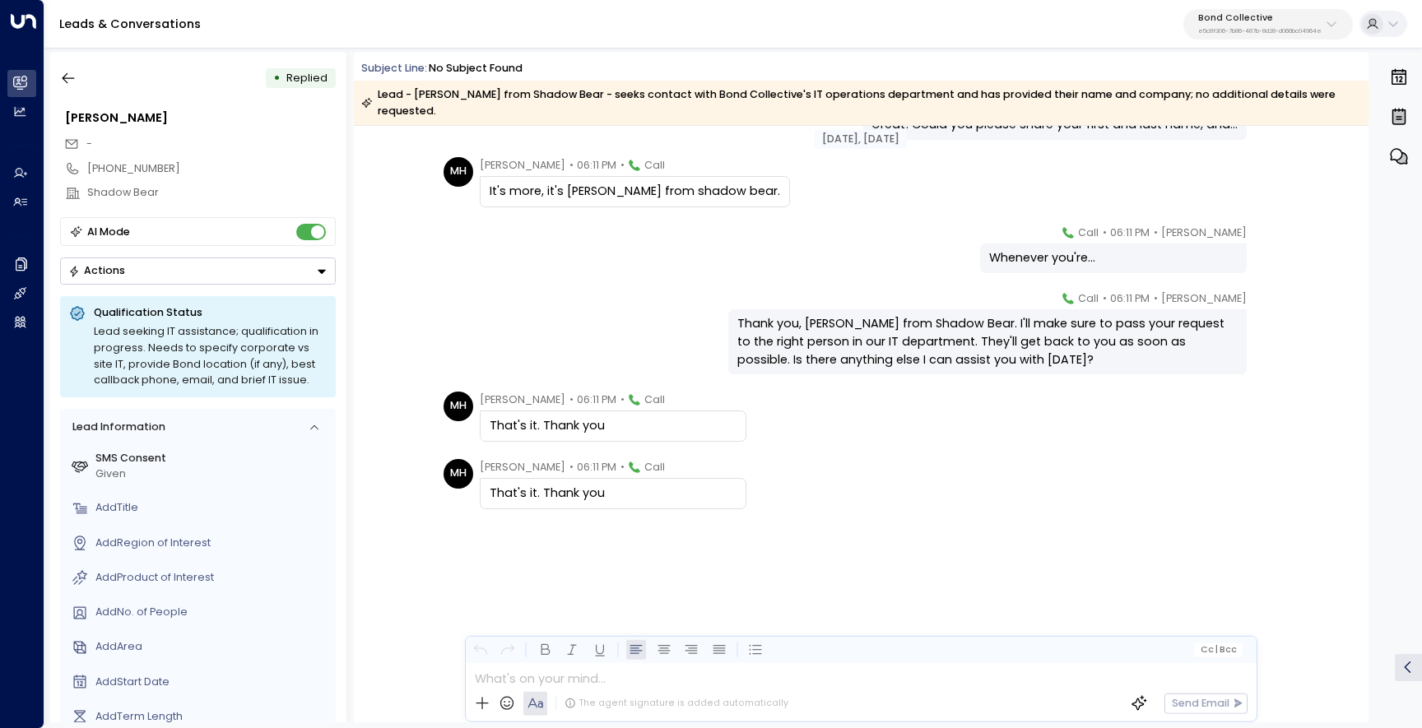
scroll to position [525, 0]
click at [67, 67] on button "button" at bounding box center [68, 78] width 30 height 30
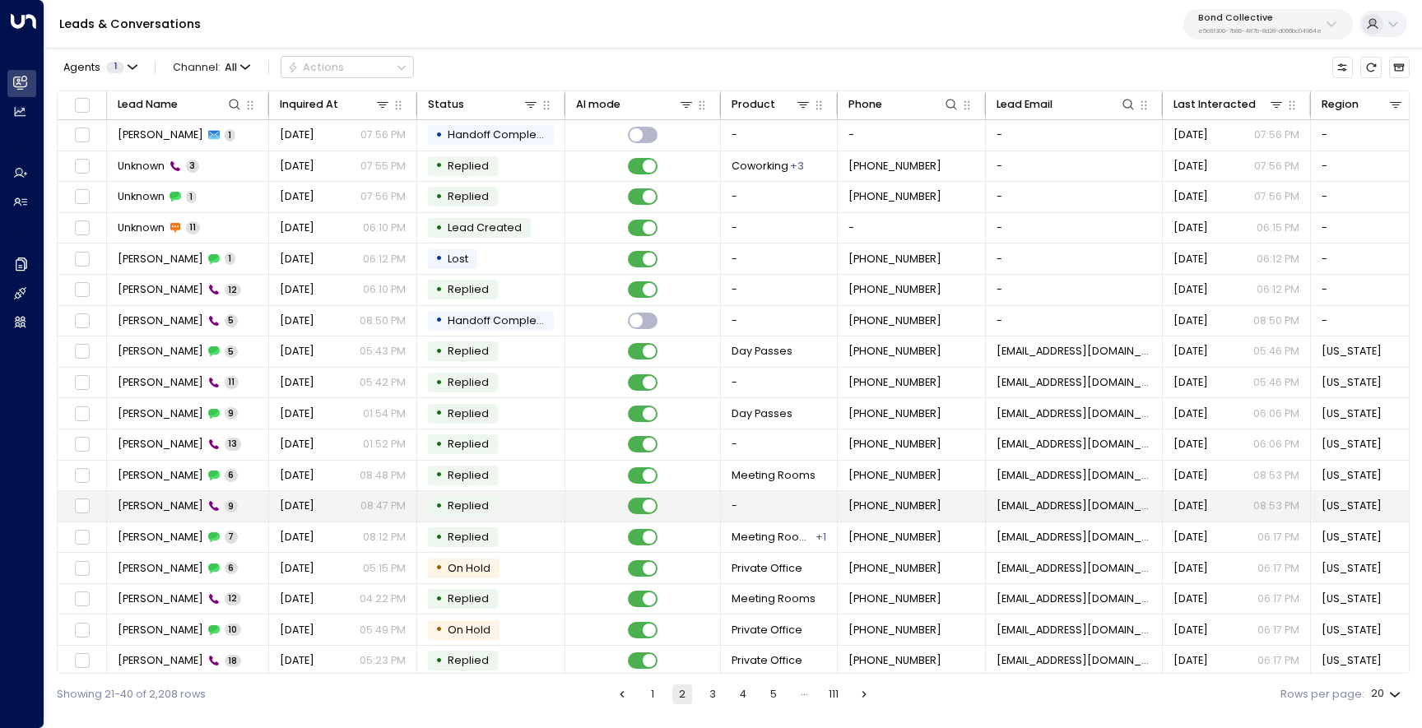
scroll to position [69, 0]
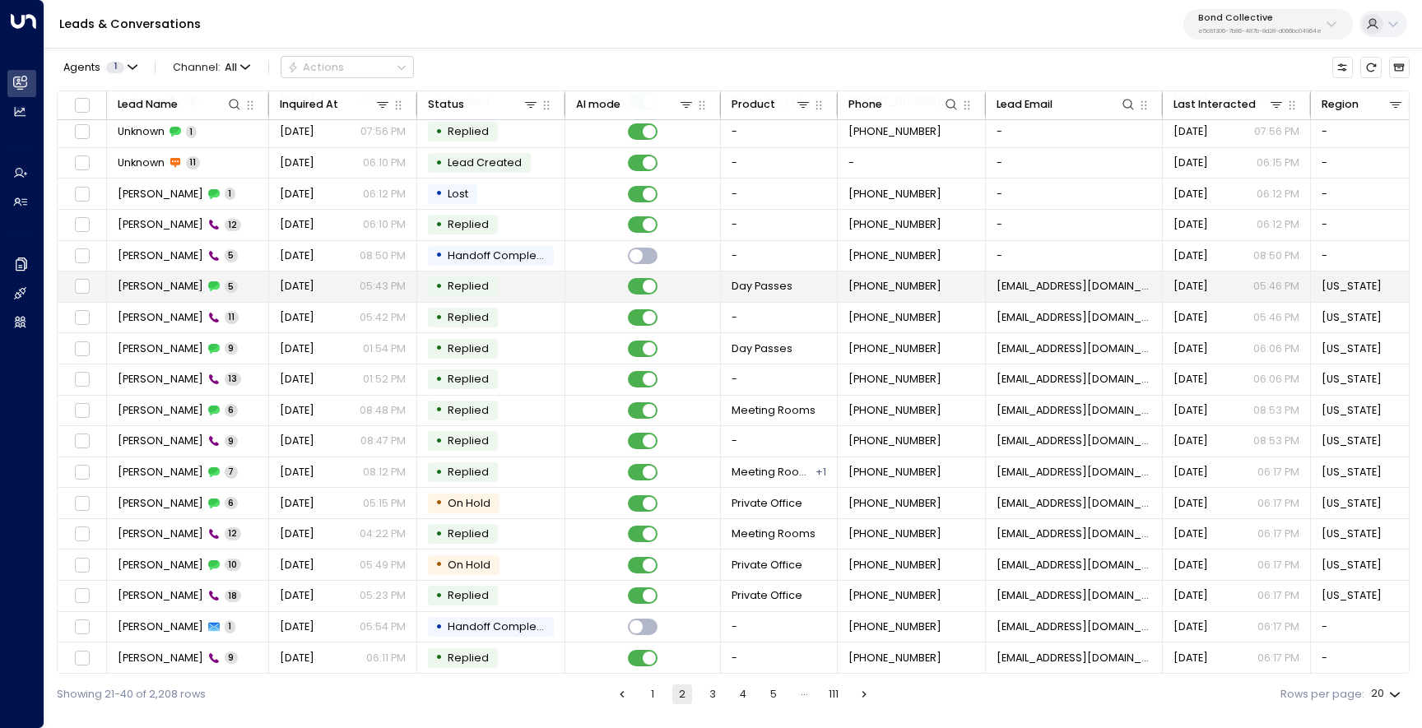
click at [170, 280] on span "Kim Magloire" at bounding box center [161, 286] width 86 height 15
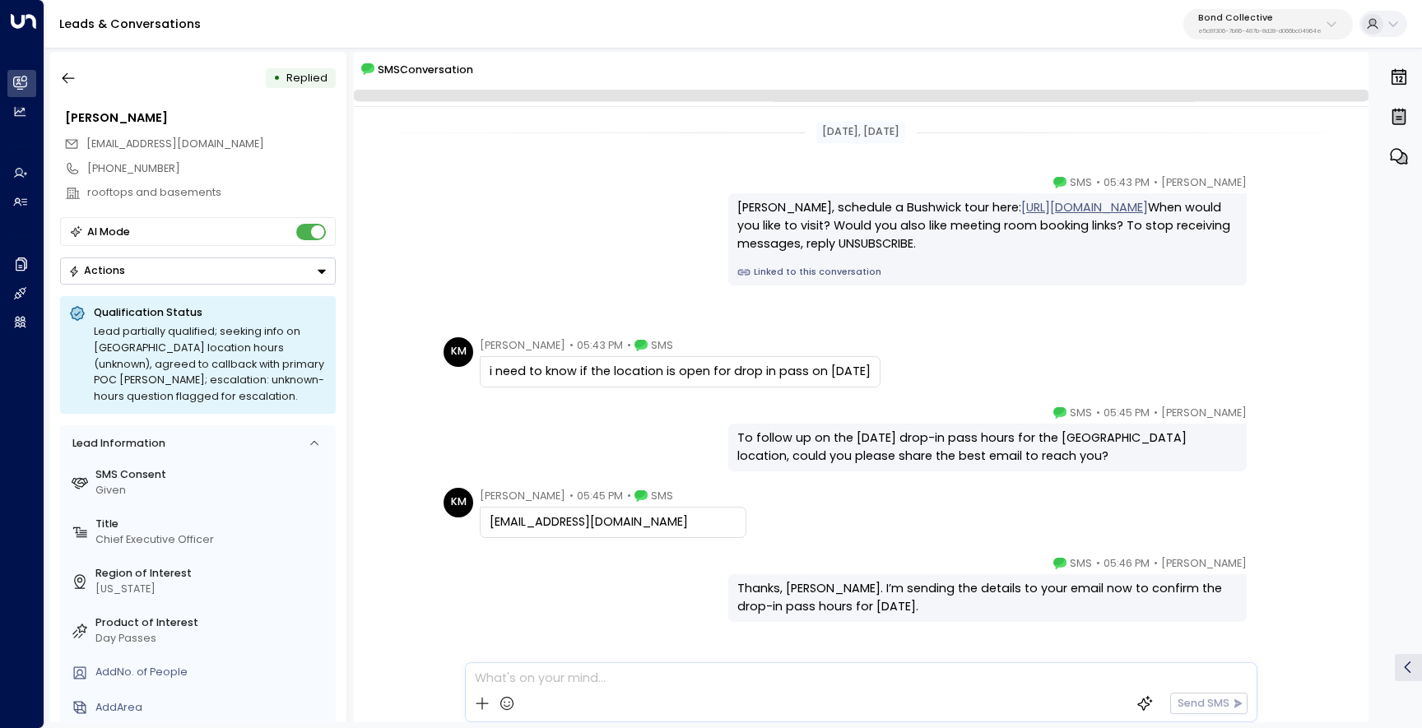
scroll to position [47, 0]
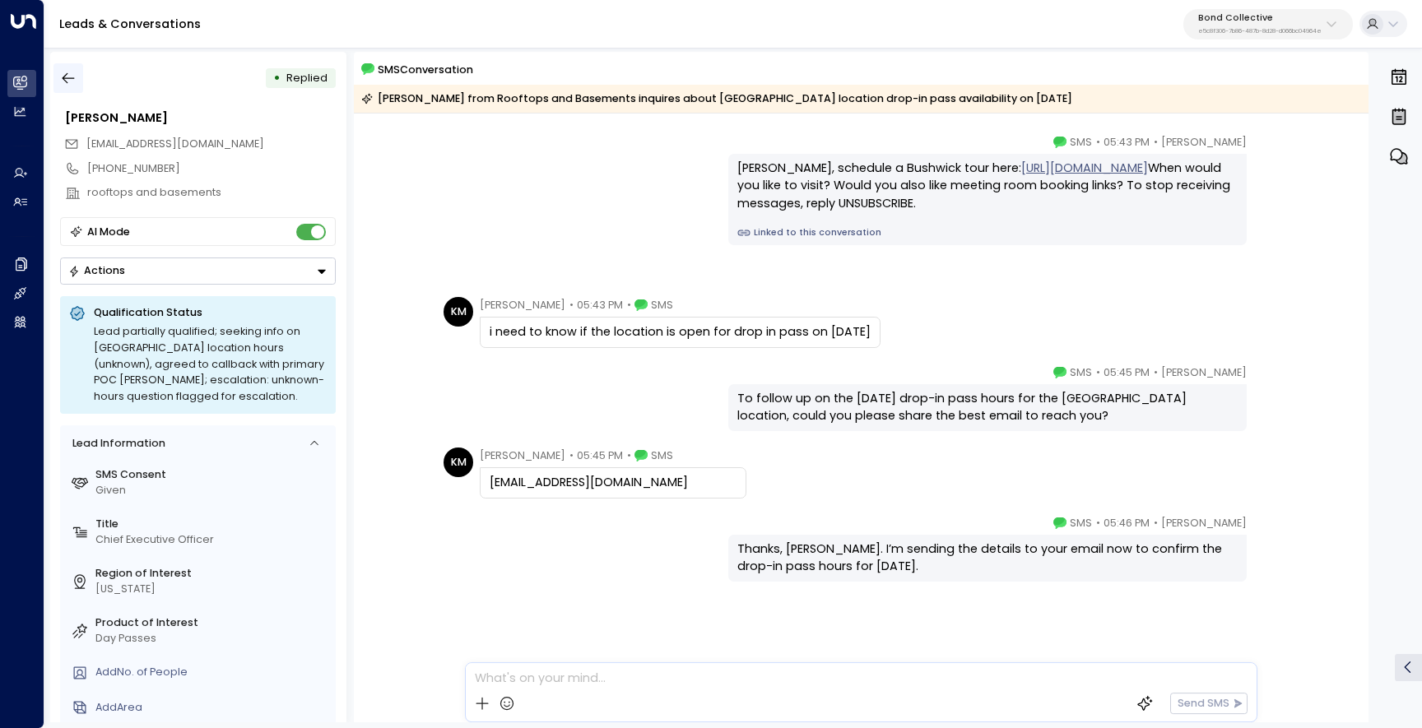
click at [73, 81] on icon "button" at bounding box center [68, 78] width 16 height 16
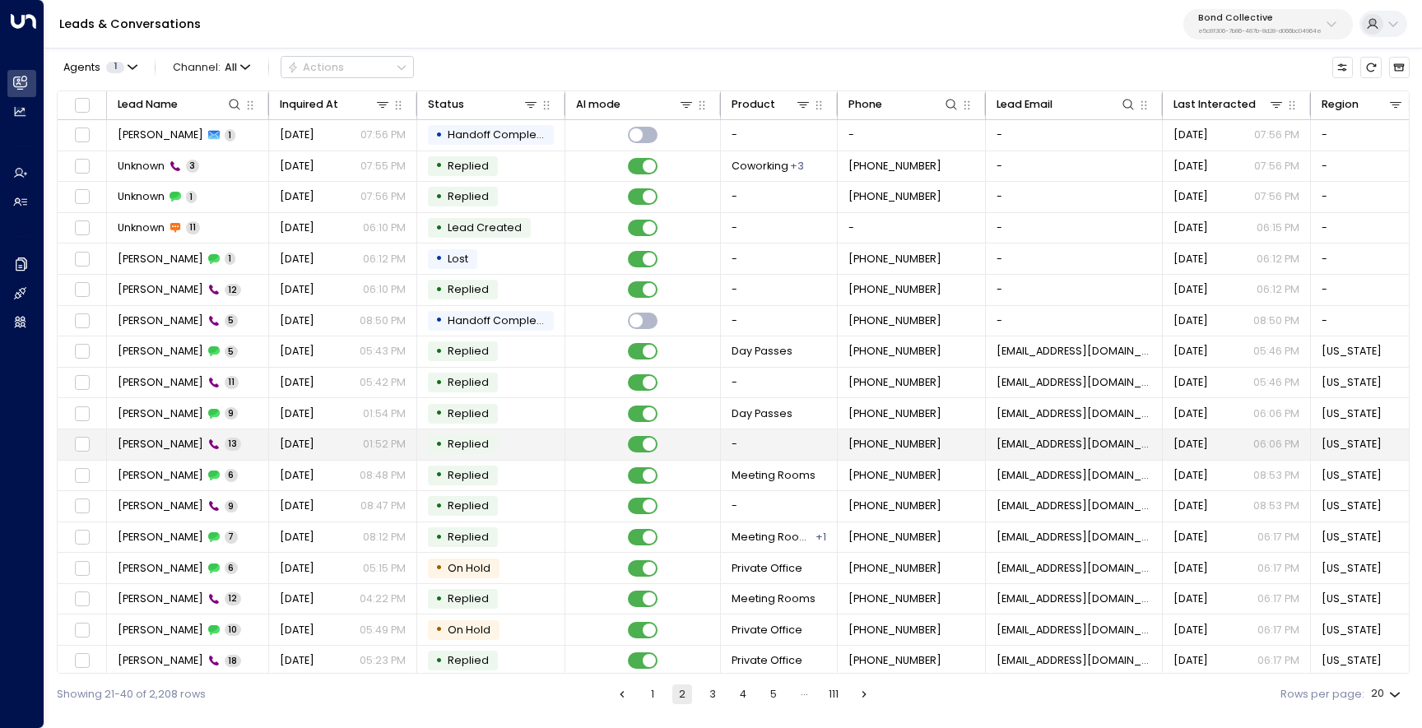
scroll to position [69, 0]
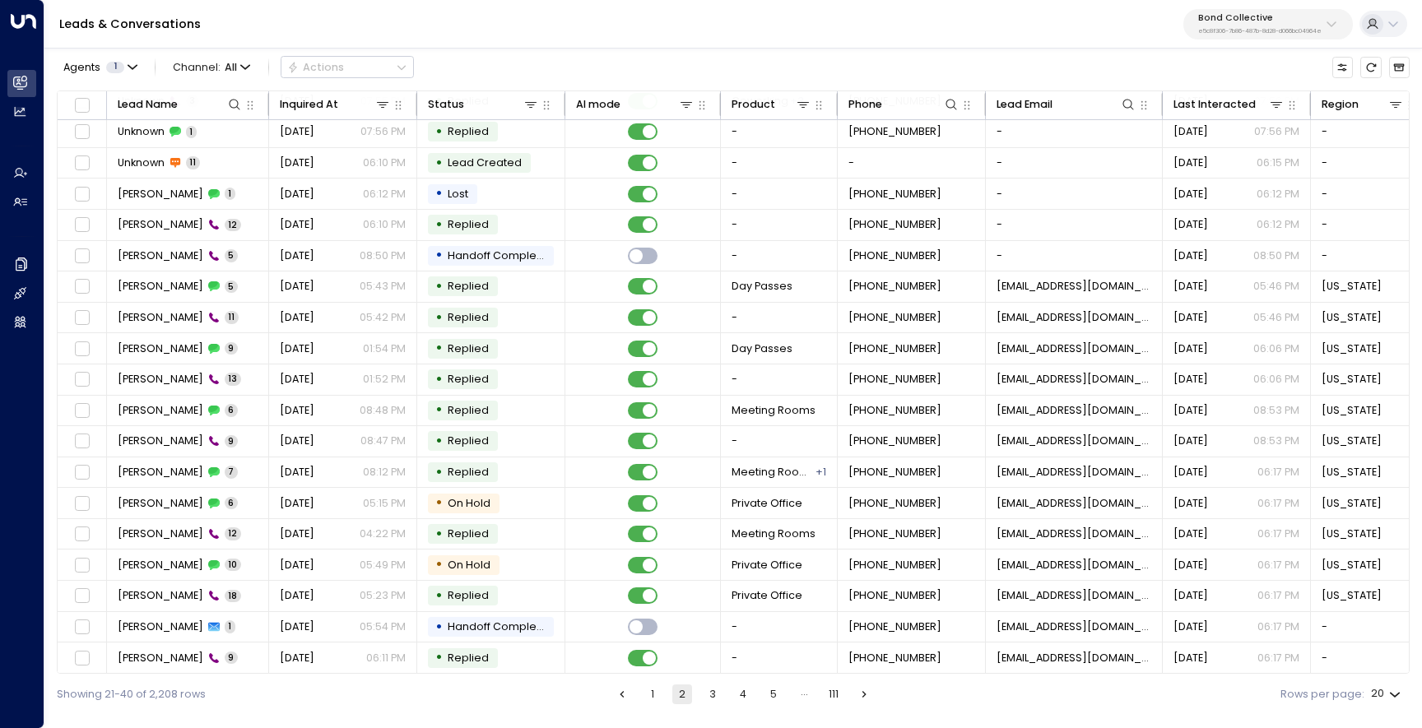
click at [712, 696] on button "3" at bounding box center [713, 695] width 20 height 20
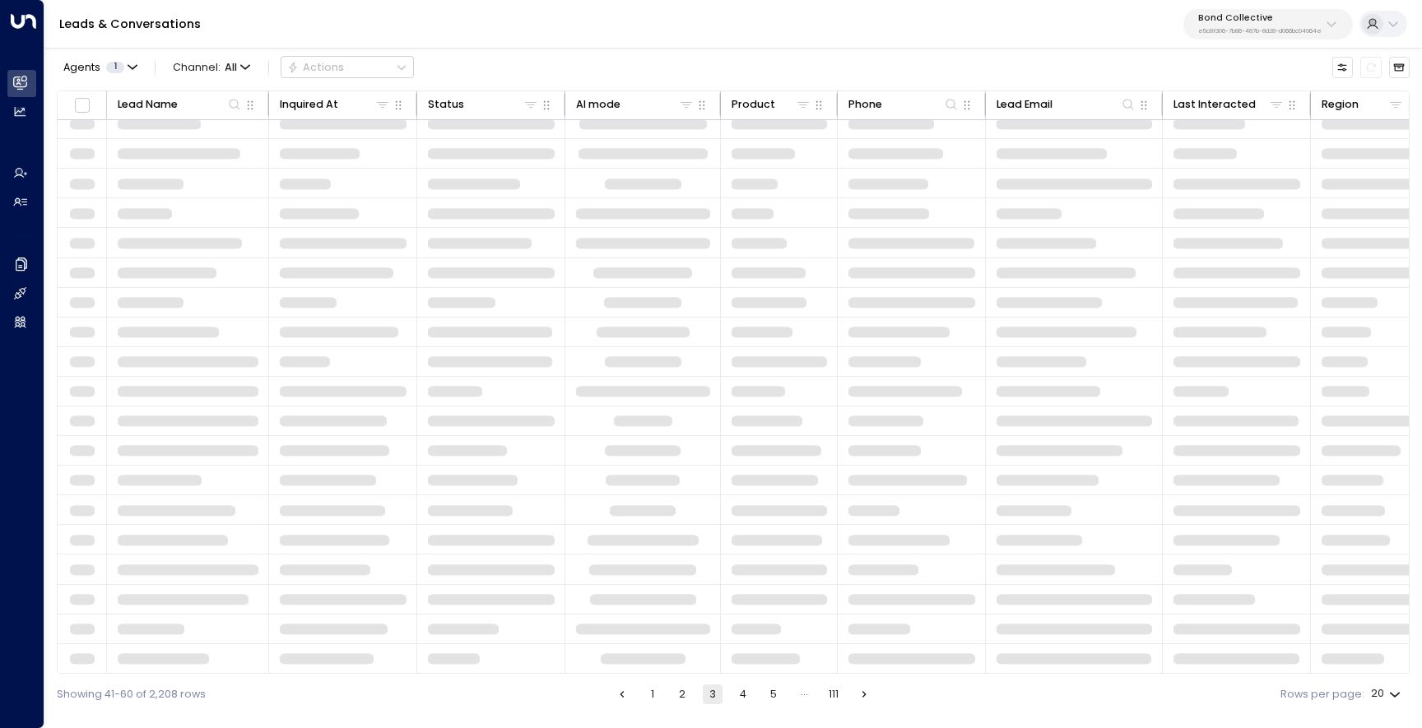
scroll to position [69, 0]
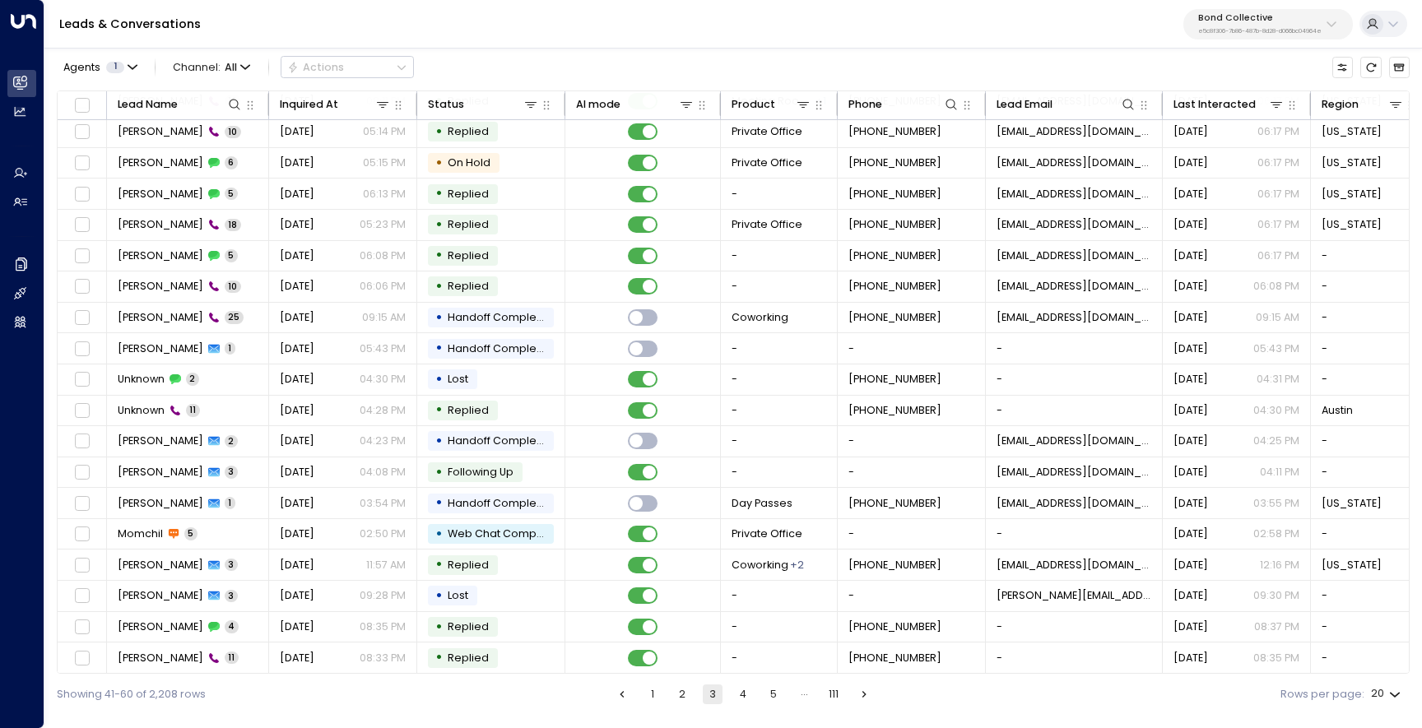
click at [691, 694] on button "2" at bounding box center [682, 695] width 20 height 20
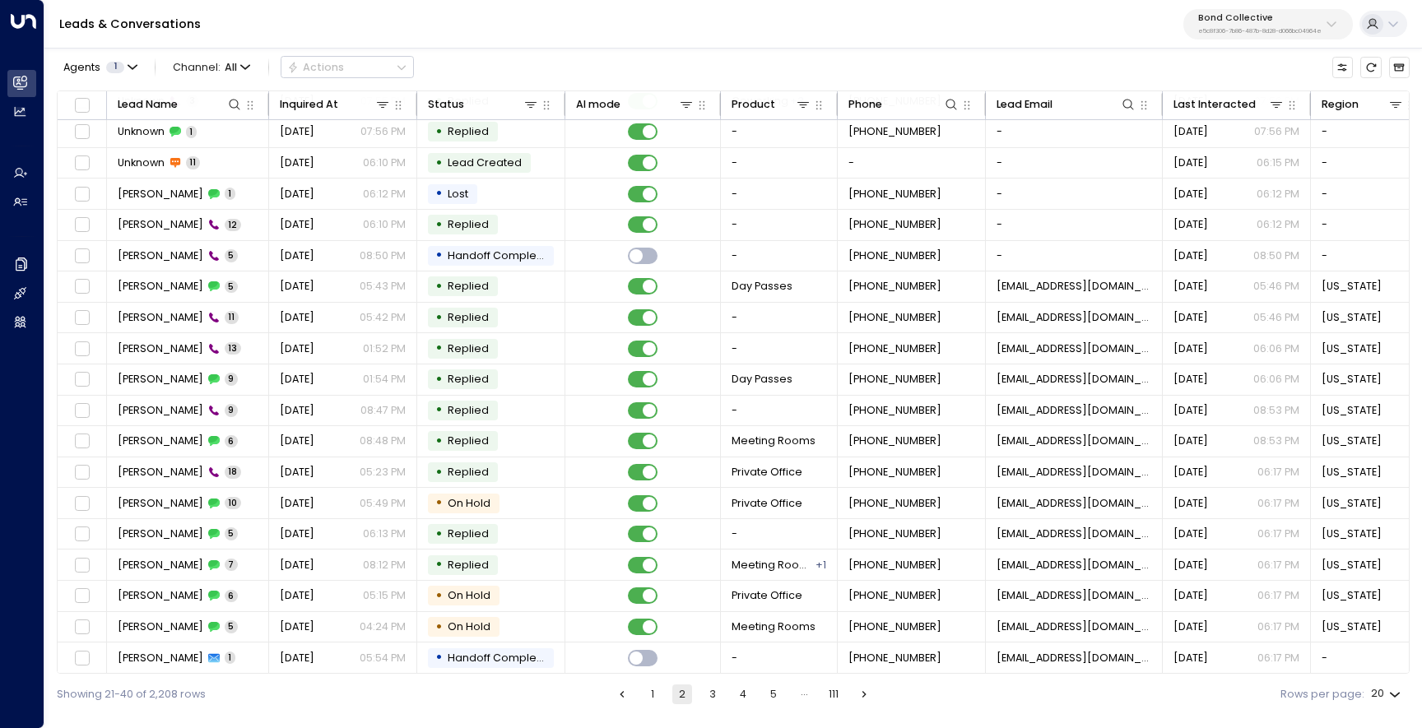
click at [739, 692] on button "4" at bounding box center [743, 695] width 20 height 20
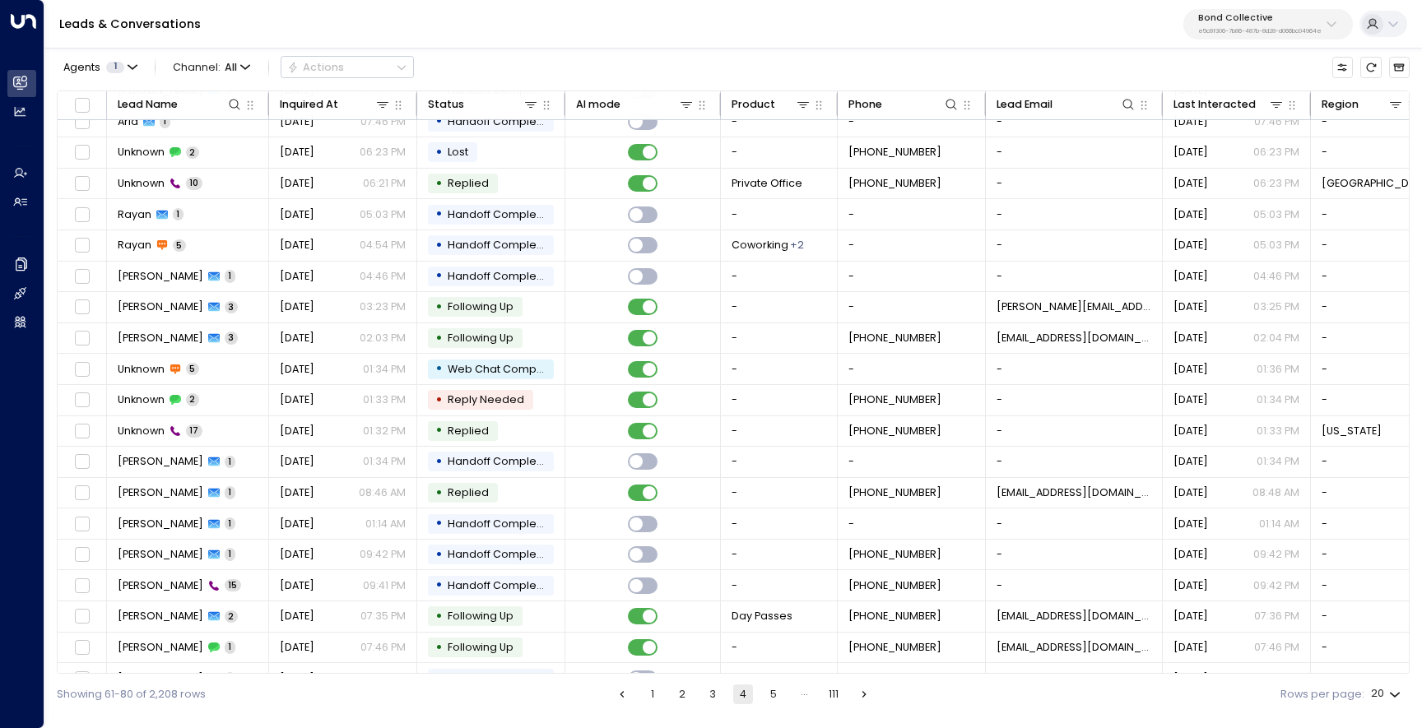
scroll to position [69, 0]
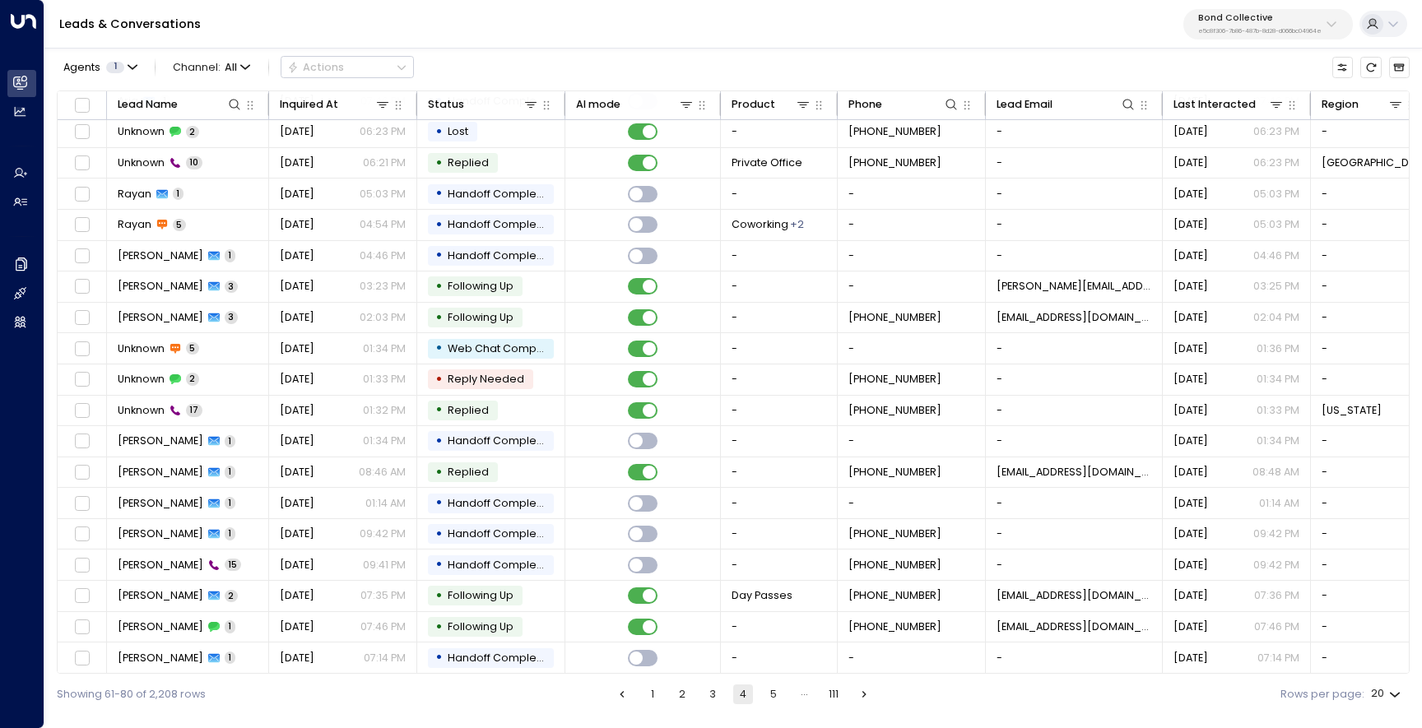
click at [652, 693] on button "1" at bounding box center [653, 695] width 20 height 20
